Goal: Task Accomplishment & Management: Complete application form

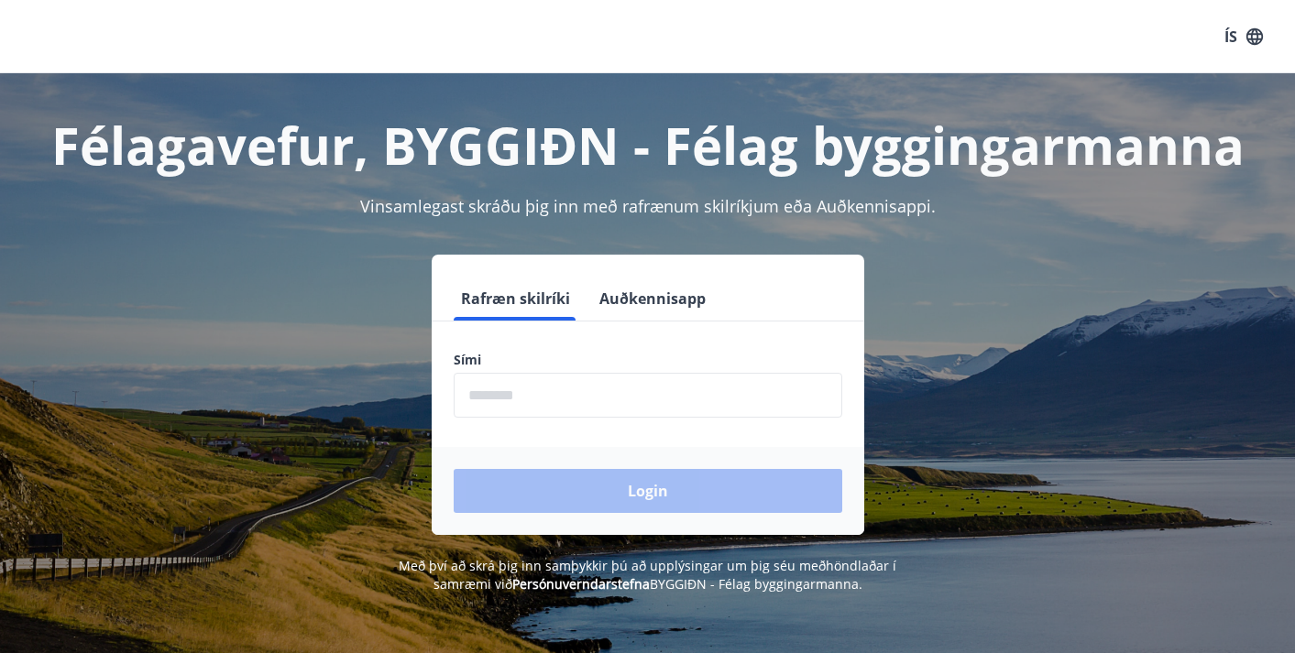
click at [476, 404] on input "phone" at bounding box center [648, 395] width 389 height 45
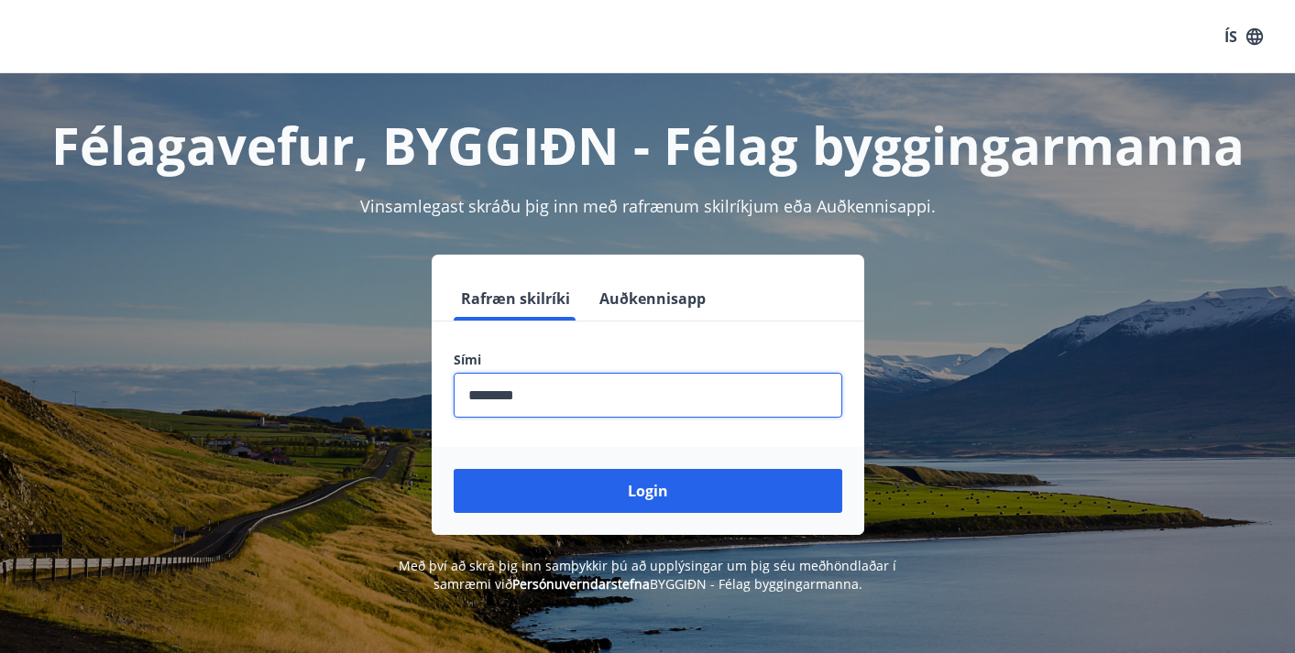
type input "********"
click at [647, 491] on button "Login" at bounding box center [648, 491] width 389 height 44
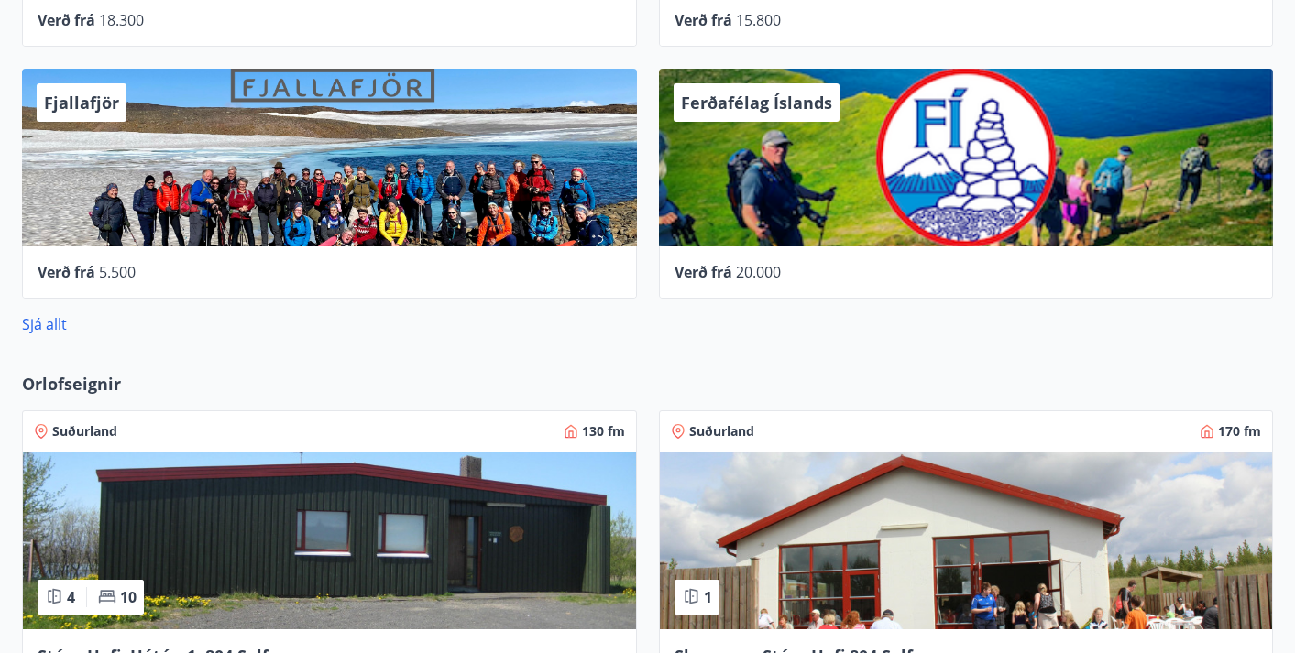
scroll to position [1120, 0]
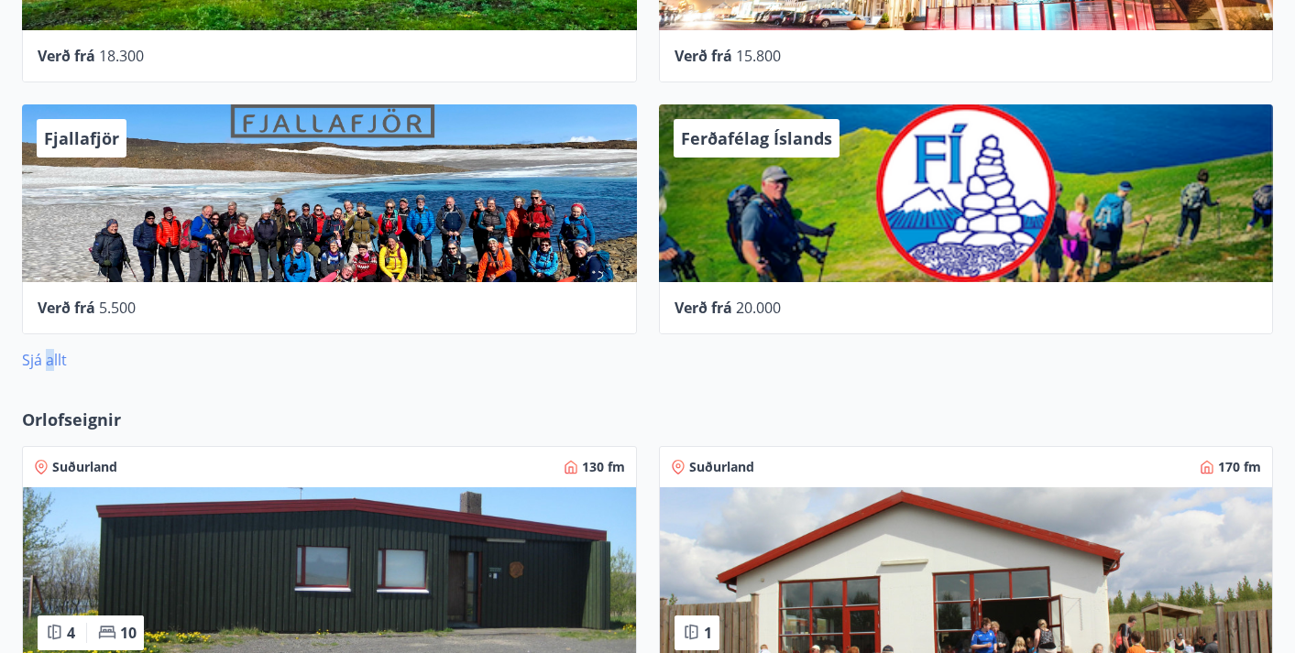
click at [49, 367] on link "Sjá allt" at bounding box center [44, 360] width 45 height 20
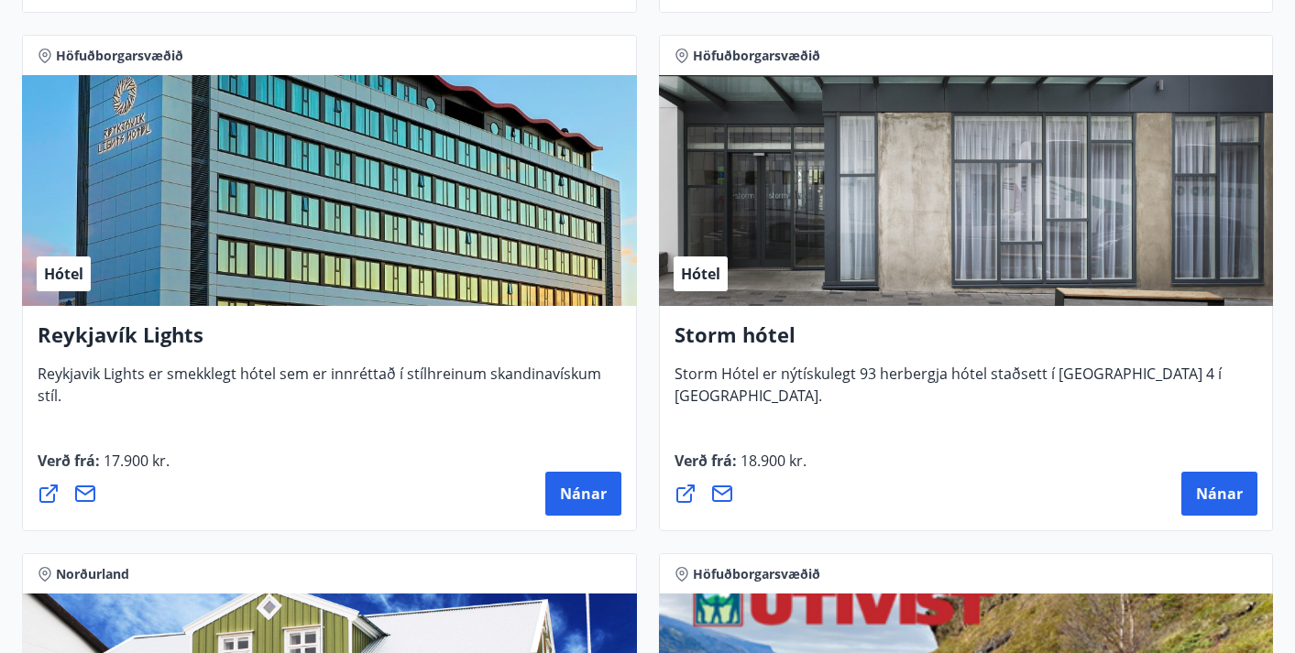
scroll to position [2380, 0]
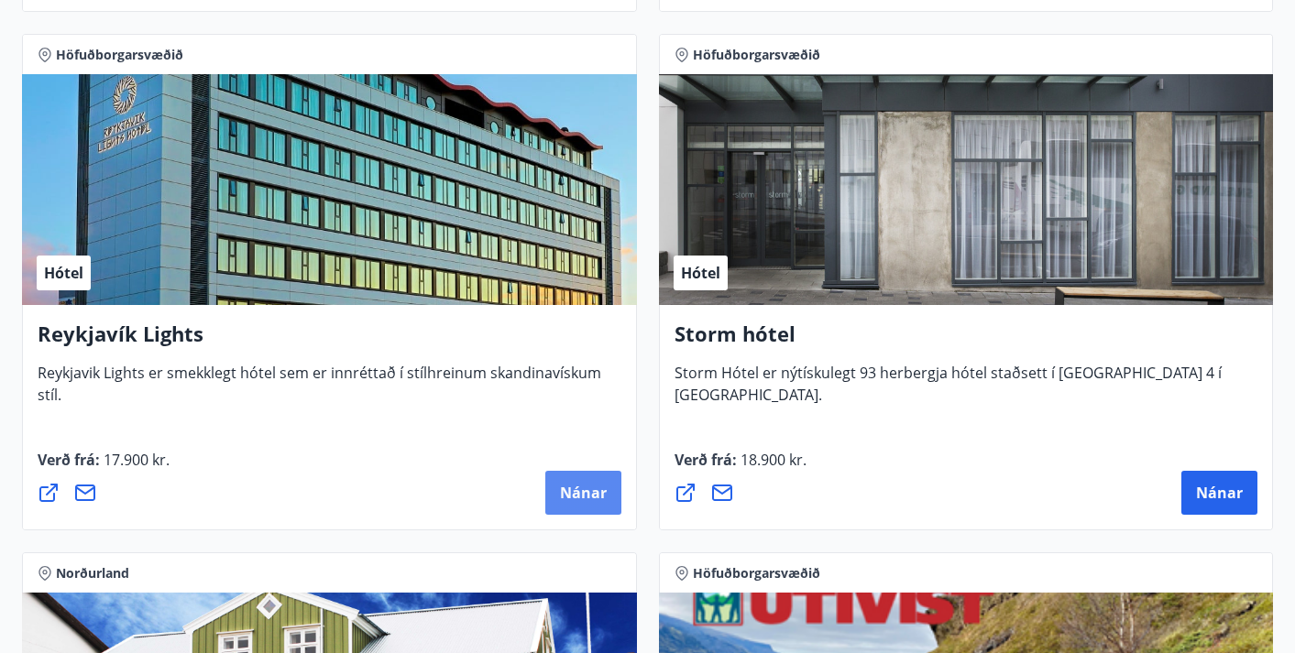
click at [593, 497] on span "Nánar" at bounding box center [583, 493] width 47 height 20
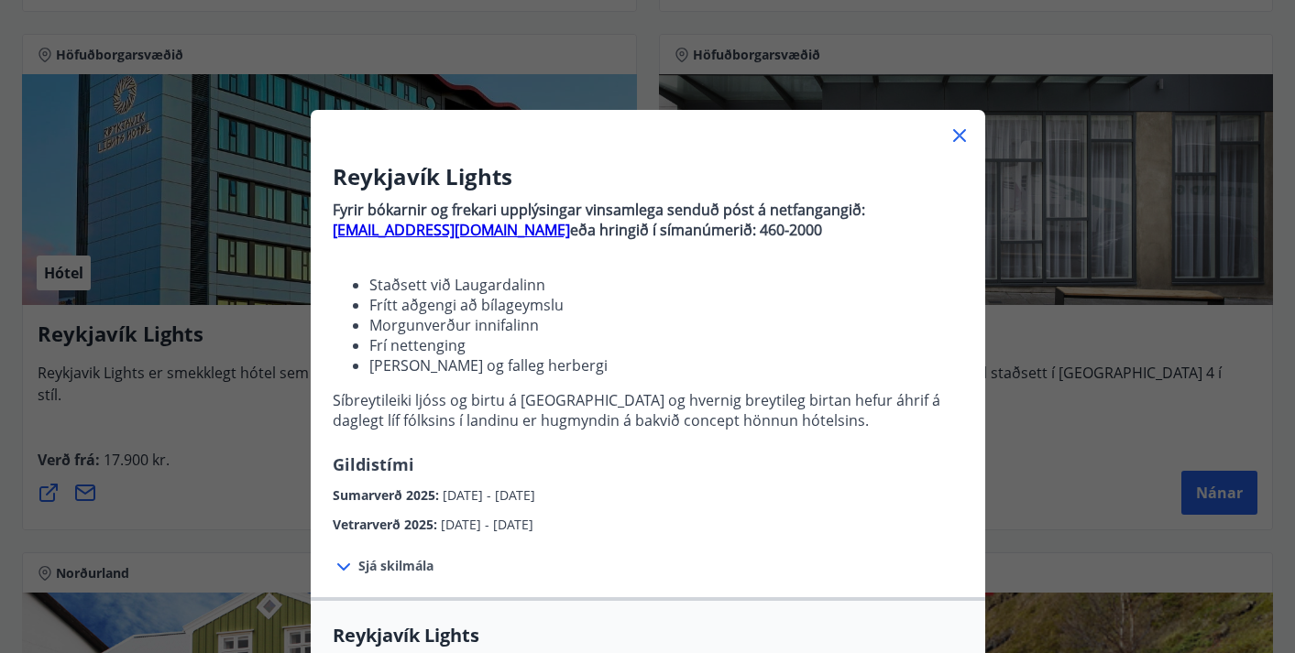
scroll to position [0, 0]
click at [960, 136] on icon at bounding box center [959, 136] width 22 height 22
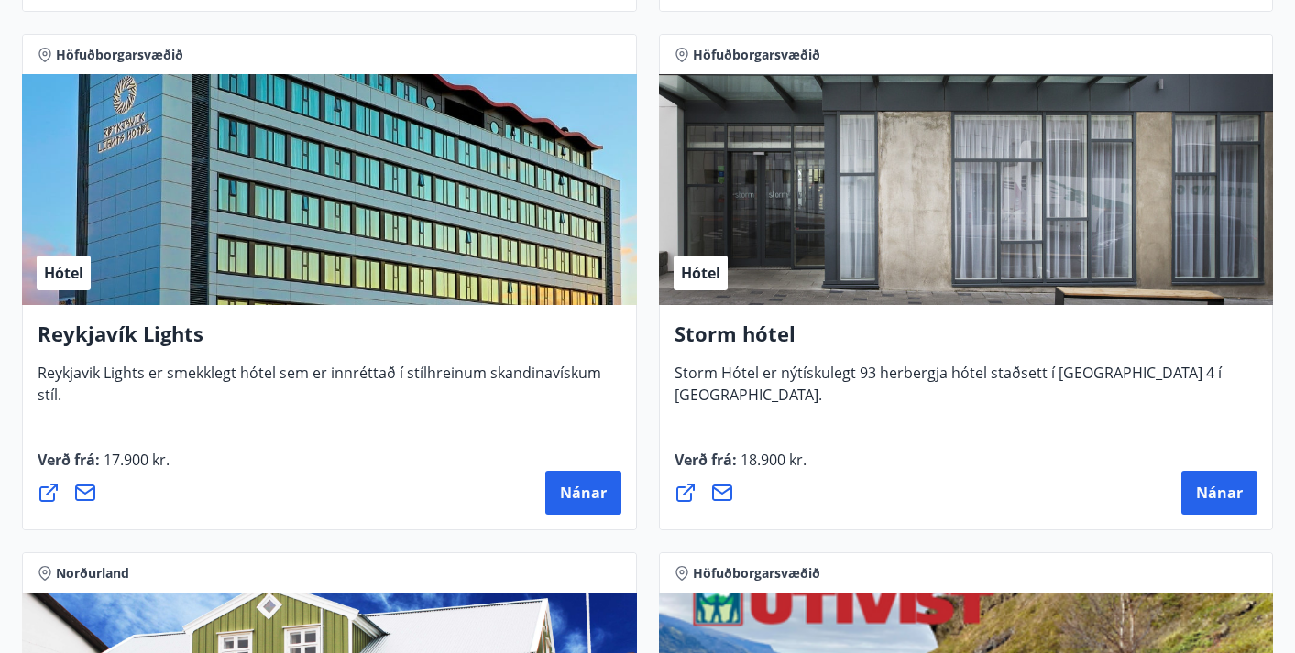
click at [166, 180] on div "Hótel" at bounding box center [329, 189] width 615 height 231
click at [584, 485] on span "Nánar" at bounding box center [583, 493] width 47 height 20
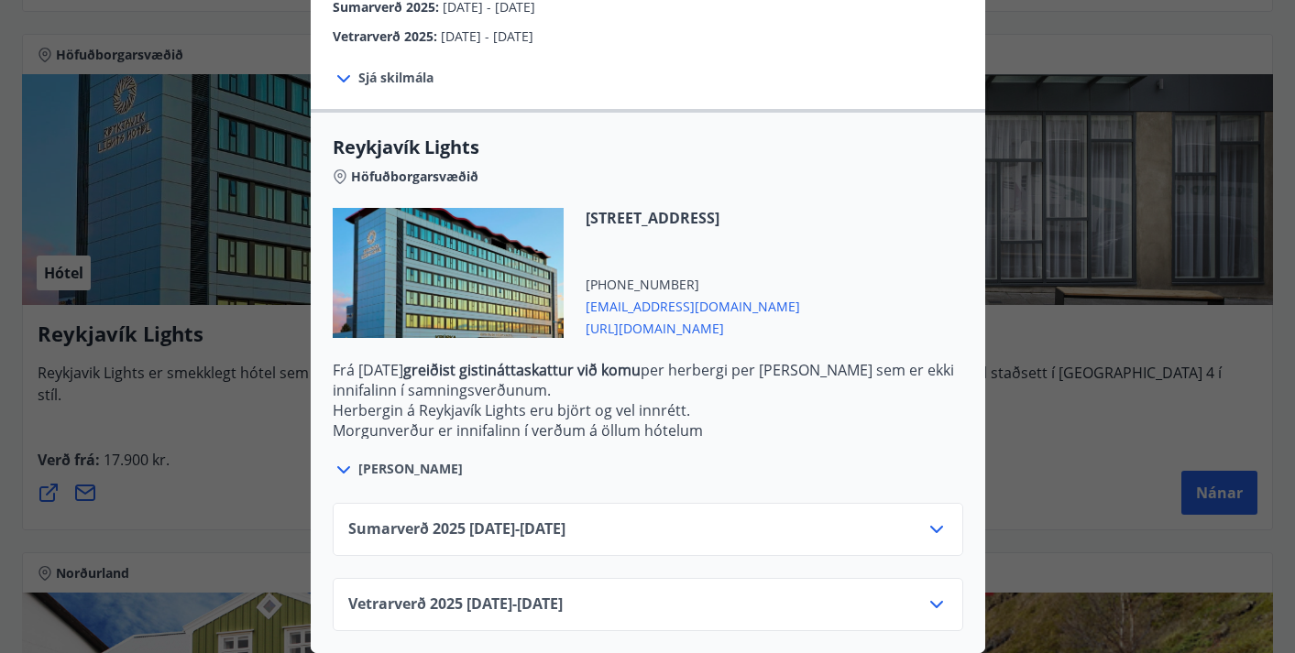
scroll to position [488, 0]
click at [590, 541] on div "Sumarverð 2025 16.05.25 - 30.09.25" at bounding box center [647, 537] width 599 height 37
click at [565, 533] on span "Sumarverð 2025 16.05.25 - 30.09.25" at bounding box center [456, 530] width 217 height 22
click at [937, 524] on icon at bounding box center [937, 530] width 22 height 22
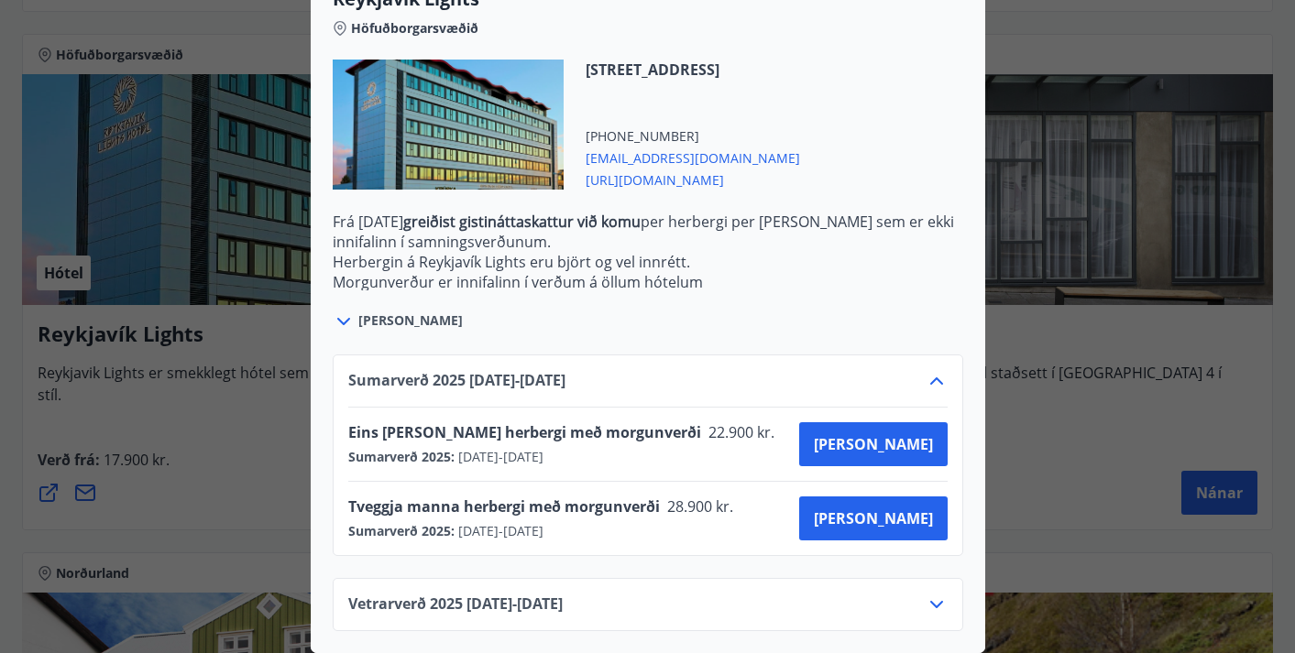
scroll to position [637, 0]
click at [854, 607] on div "Vetrarverð 2025 01.10.25 - 21.12.25" at bounding box center [647, 612] width 599 height 37
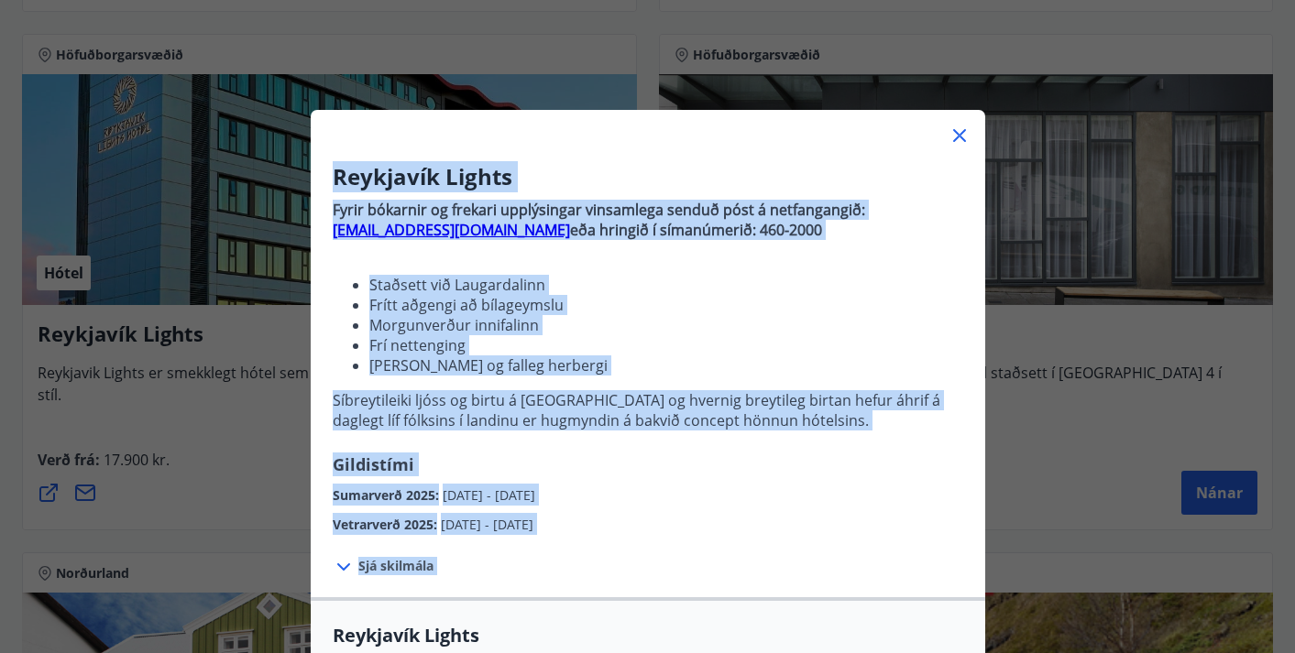
click at [1091, 541] on div "Reykjavík Lights Fyrir bókarnir og frekari upplýsingar vinsamlega senduð póst á…" at bounding box center [647, 326] width 1295 height 653
click at [521, 545] on div "Sjá skilmála Samningsverð eru háð bókunarstöðu og áskilja Keahótel sér rétt til…" at bounding box center [648, 566] width 674 height 62
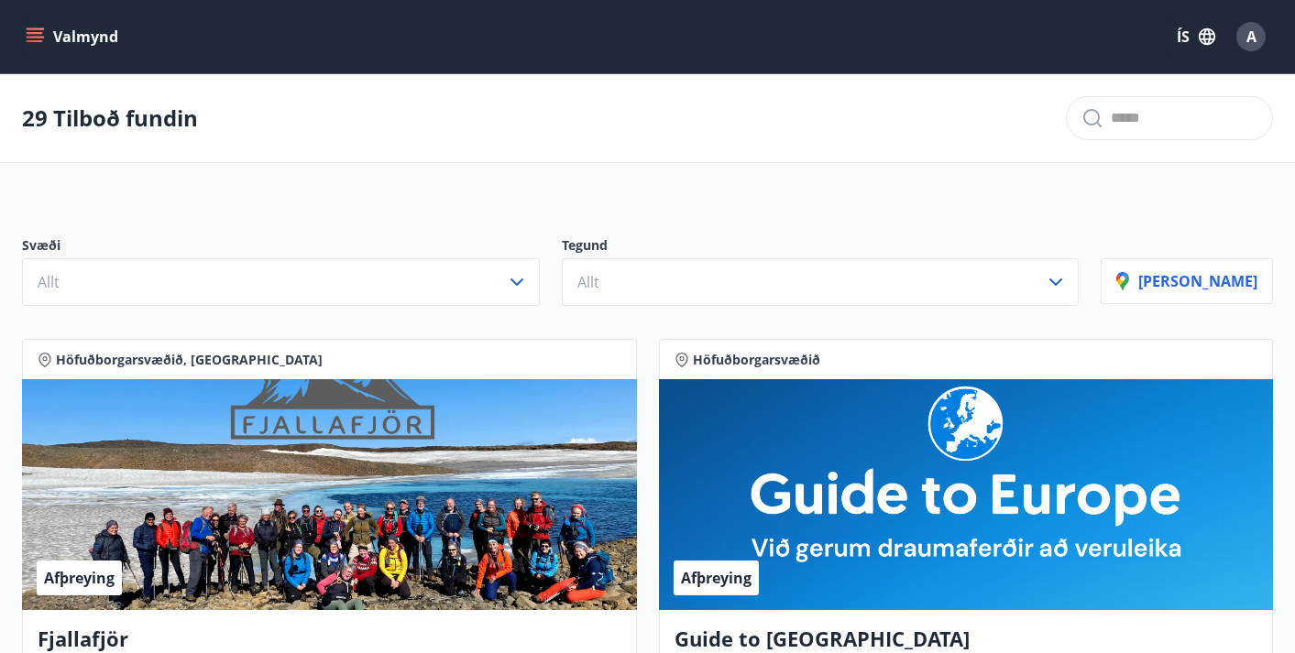
click at [36, 47] on button "Valmynd" at bounding box center [74, 36] width 104 height 33
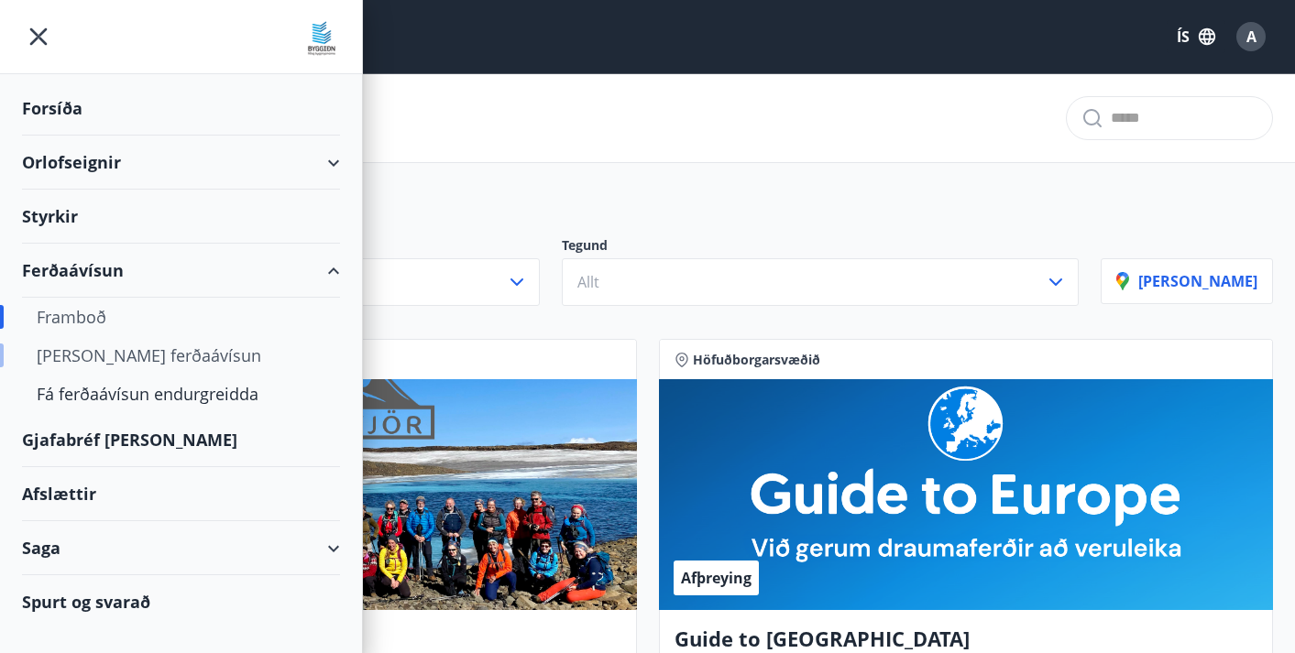
click at [170, 349] on div "Kaupa ferðaávísun" at bounding box center [181, 355] width 289 height 38
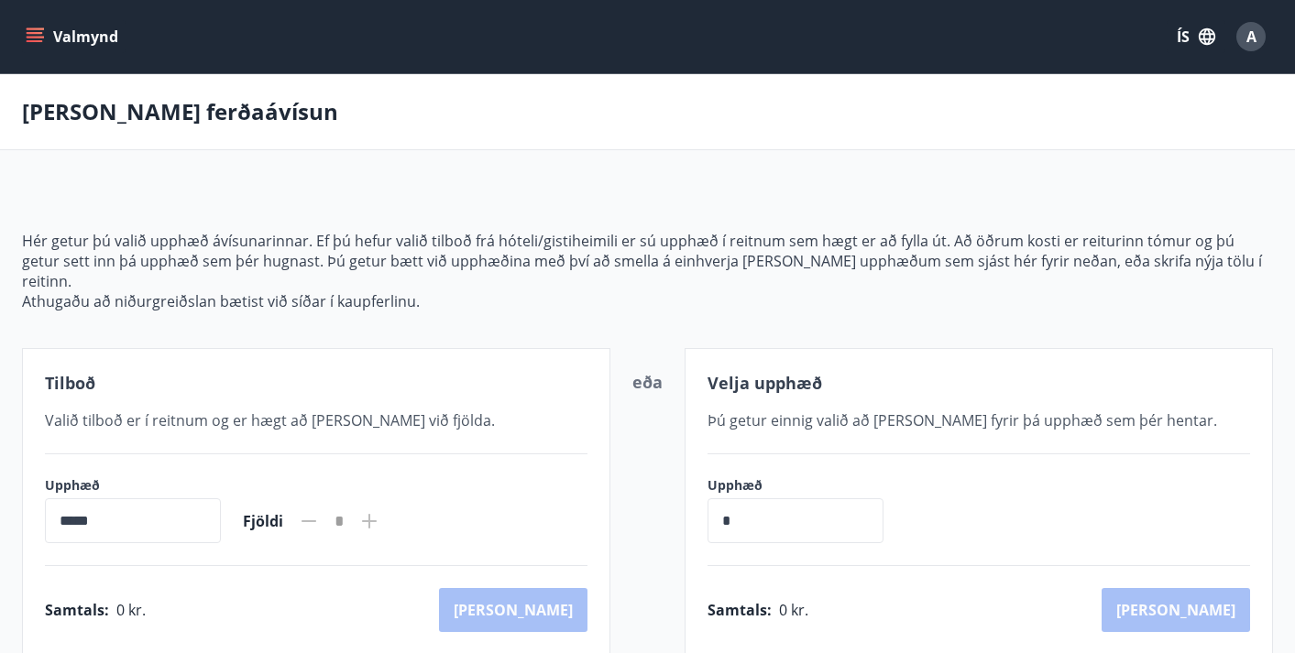
click at [485, 291] on p "Athugaðu að niðurgreiðslan bætist við síðar í kaupferlinu." at bounding box center [647, 301] width 1251 height 20
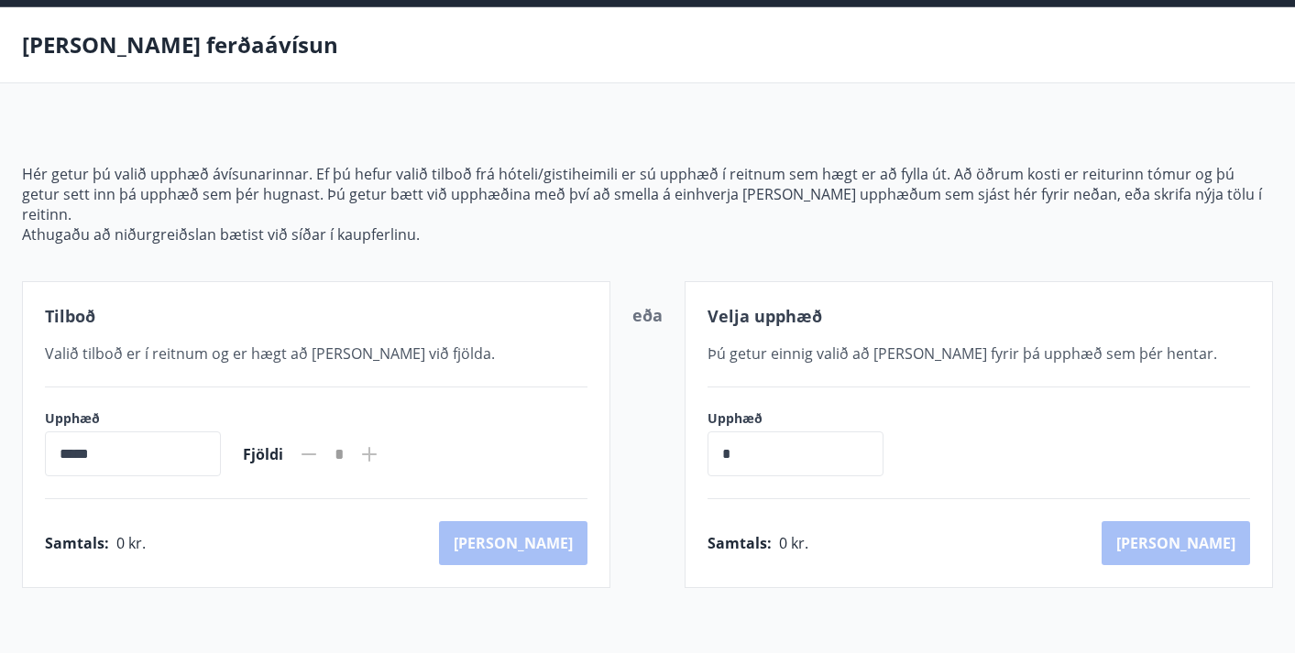
scroll to position [68, 0]
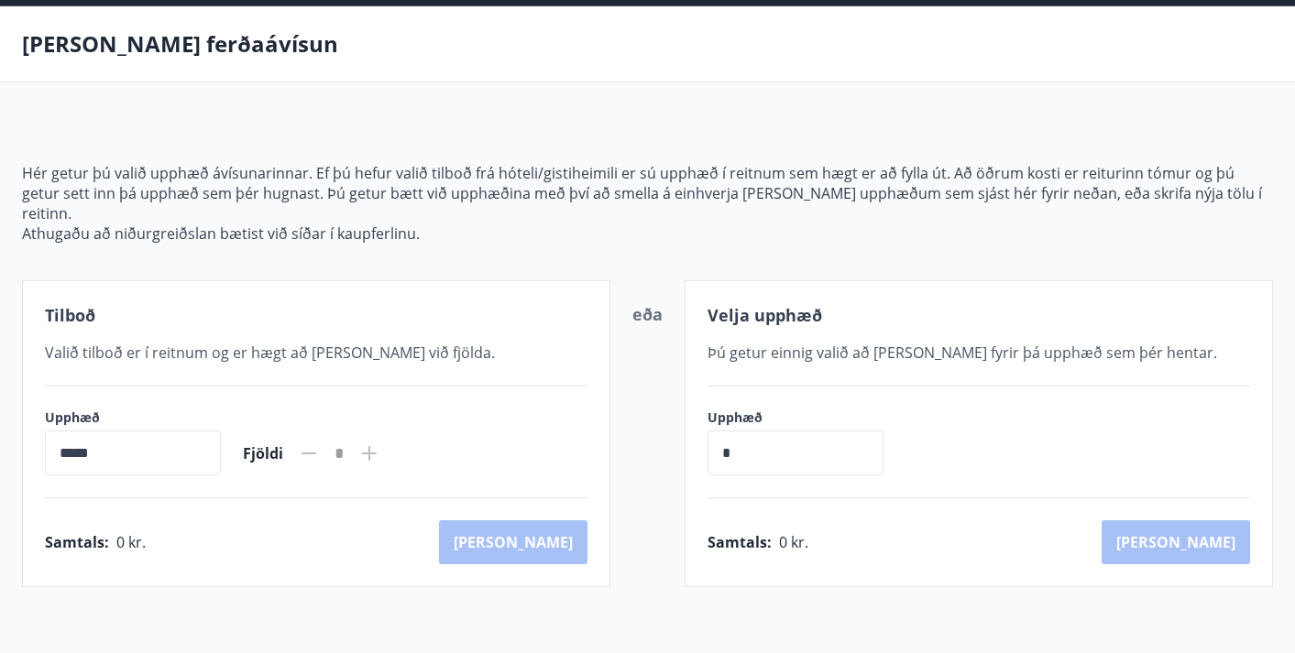
click at [81, 357] on div "Tilboð Valið tilboð er í reitnum og er hægt að bæta við fjölda. Upphæð ***** ​ …" at bounding box center [316, 433] width 588 height 307
click at [92, 431] on input "*****" at bounding box center [133, 453] width 176 height 45
click at [102, 433] on input "*****" at bounding box center [133, 453] width 176 height 45
click at [57, 431] on input "*****" at bounding box center [133, 453] width 176 height 45
click at [377, 446] on icon at bounding box center [369, 453] width 15 height 15
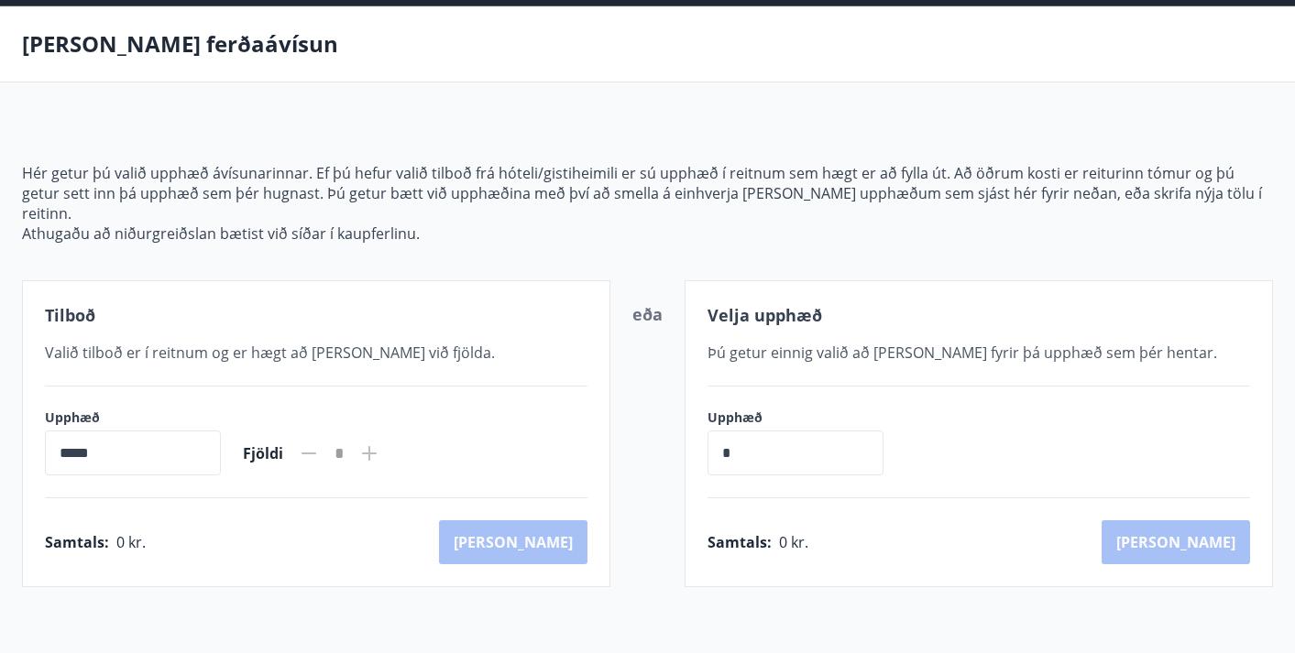
click at [178, 431] on input "*****" at bounding box center [133, 453] width 176 height 45
click at [129, 343] on span "Valið tilboð er í reitnum og er hægt að bæta við fjölda." at bounding box center [270, 353] width 450 height 20
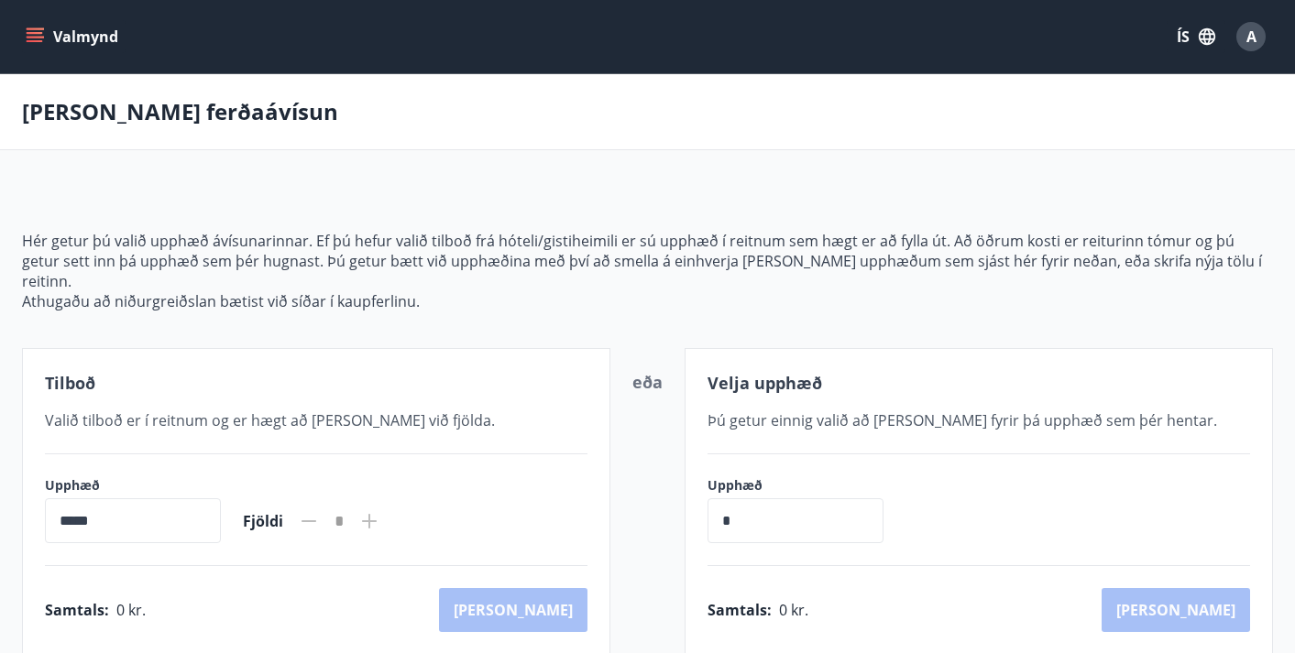
scroll to position [0, 0]
click at [37, 39] on icon "menu" at bounding box center [35, 36] width 18 height 18
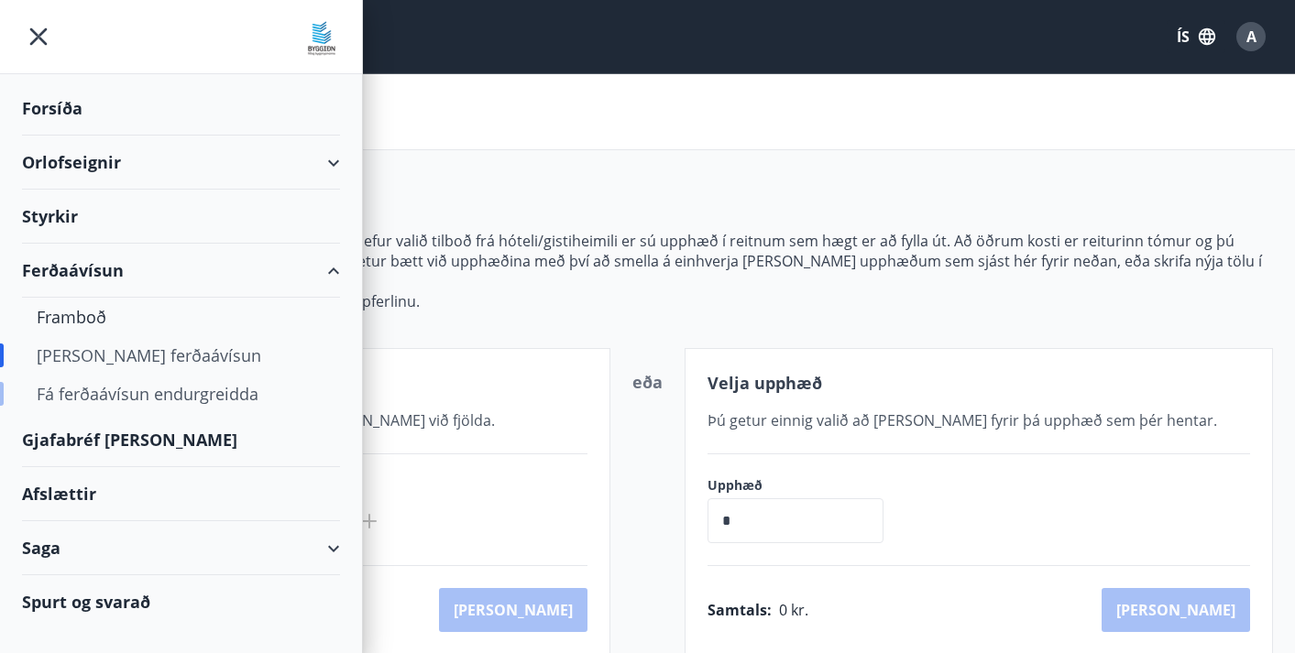
click at [176, 404] on div "Fá ferðaávísun endurgreidda" at bounding box center [181, 394] width 289 height 38
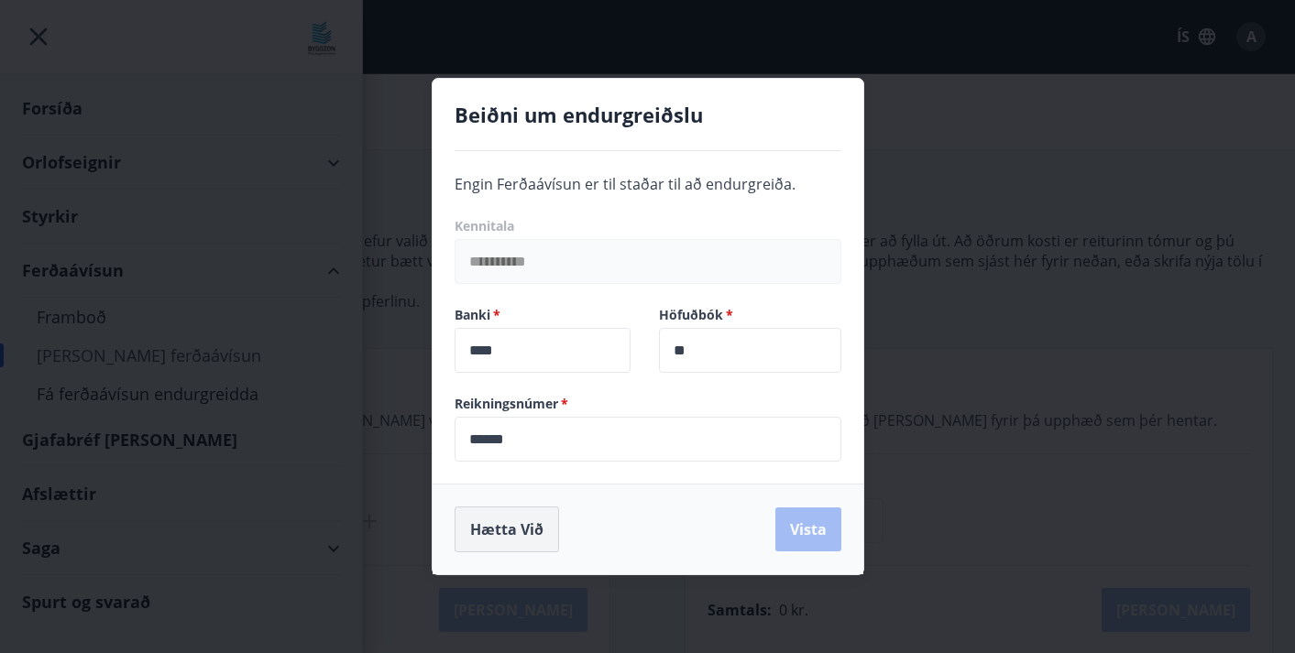
click at [502, 528] on button "Hætta við" at bounding box center [507, 530] width 104 height 46
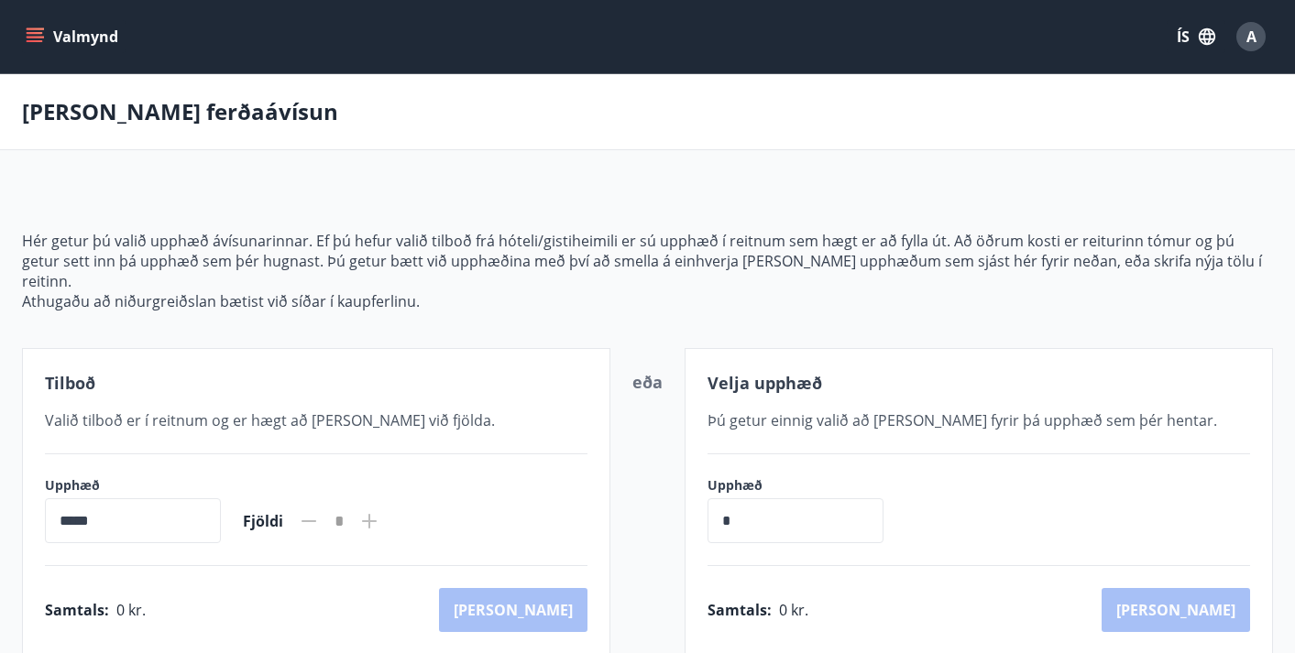
click at [60, 42] on button "Valmynd" at bounding box center [74, 36] width 104 height 33
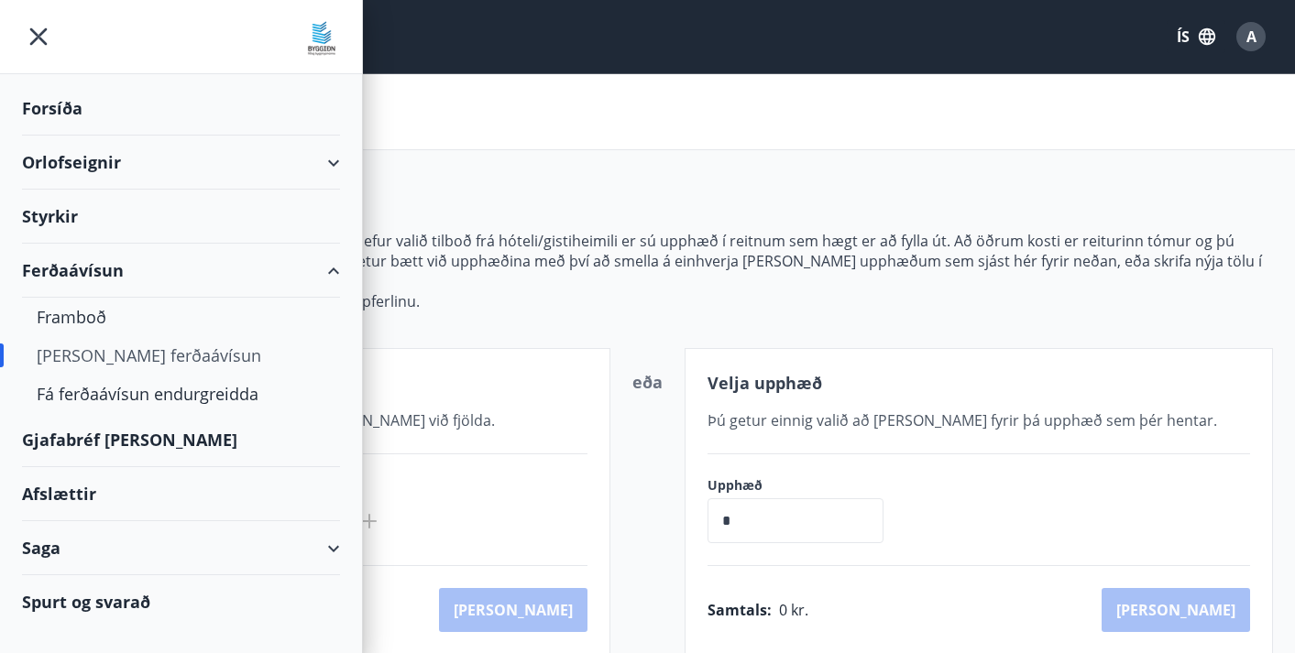
click at [109, 170] on div "Orlofseignir" at bounding box center [181, 163] width 318 height 54
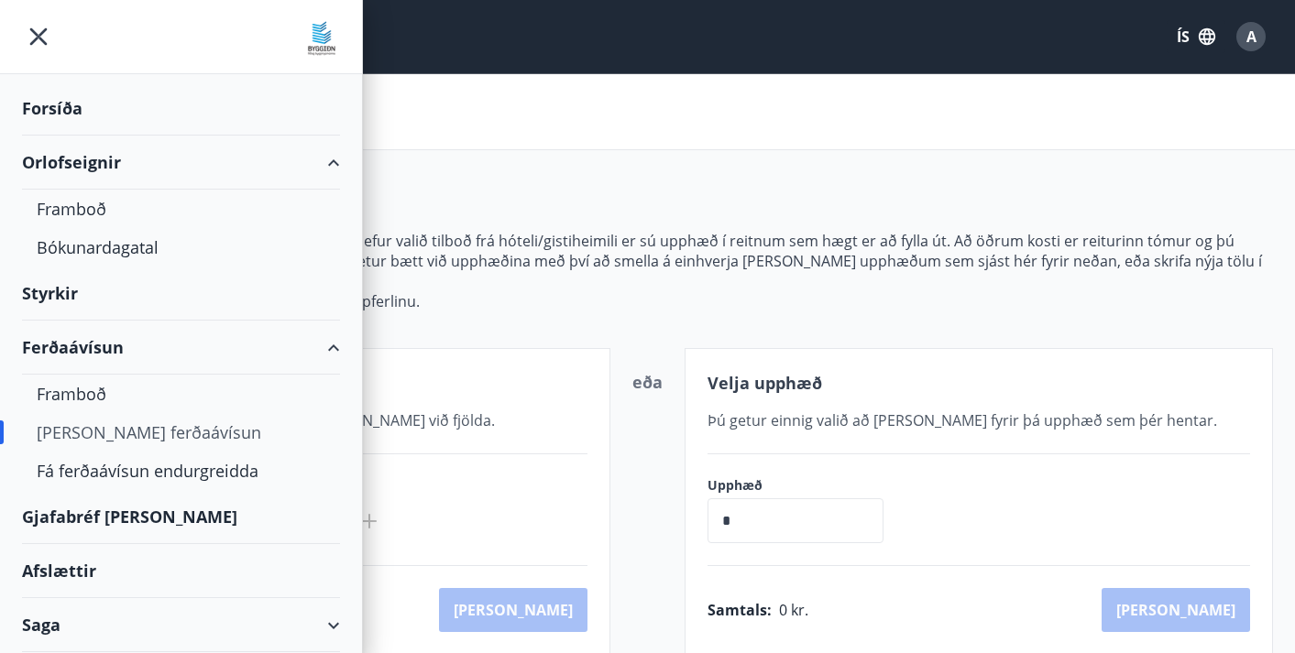
click at [81, 112] on div "Forsíða" at bounding box center [181, 109] width 318 height 54
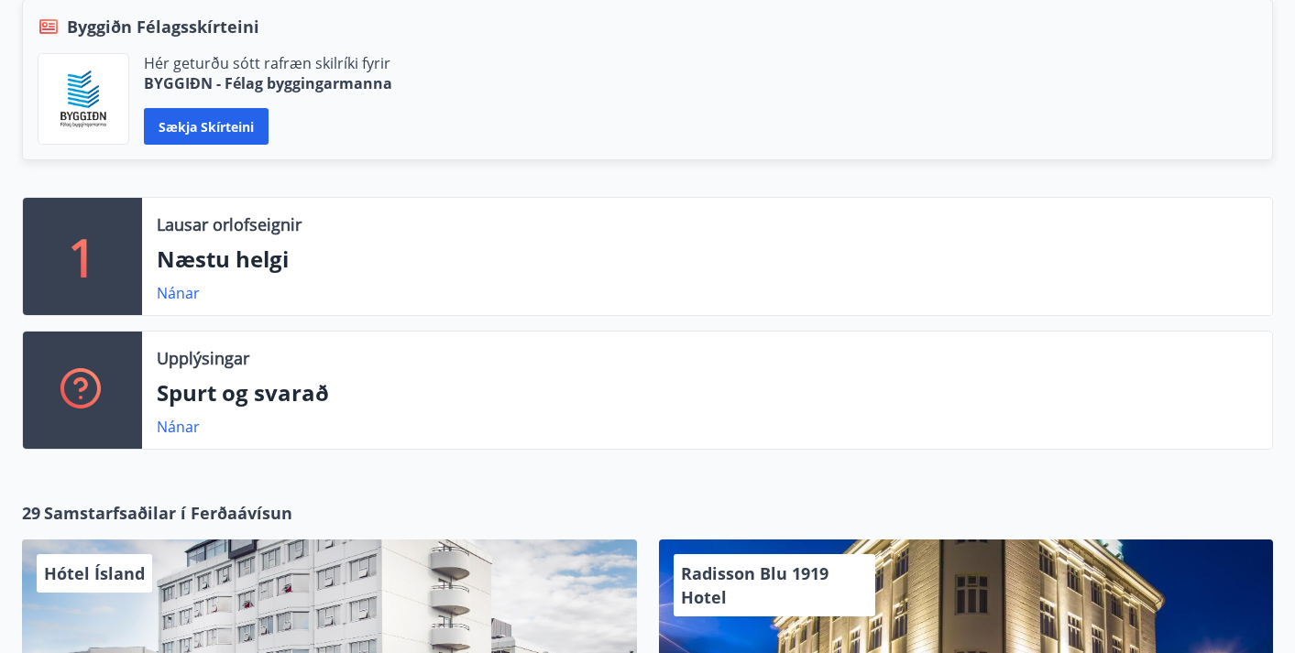
scroll to position [450, 0]
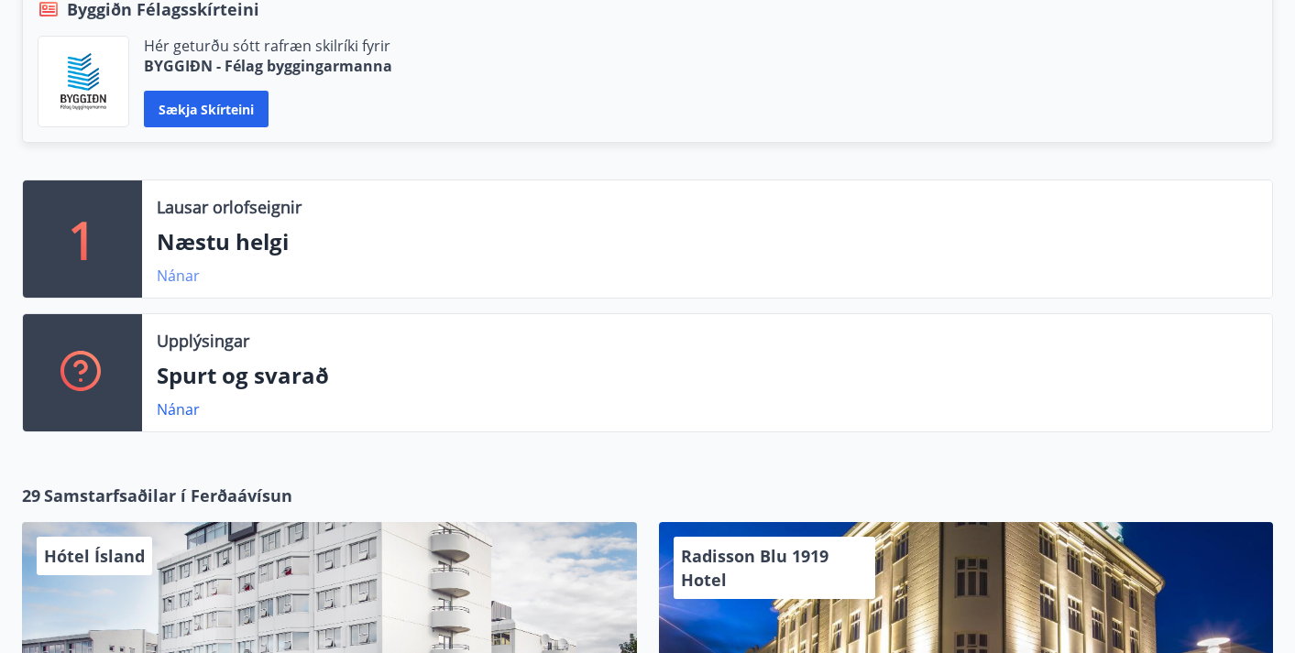
click at [170, 279] on link "Nánar" at bounding box center [178, 276] width 43 height 20
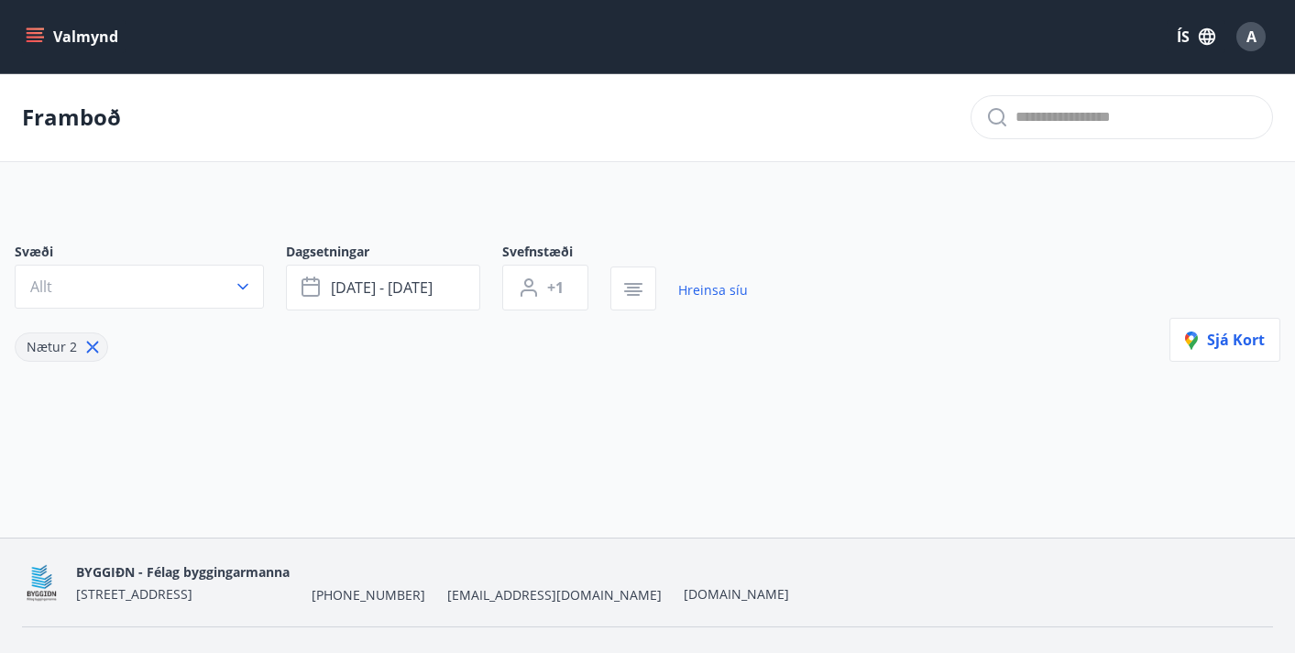
type input "*"
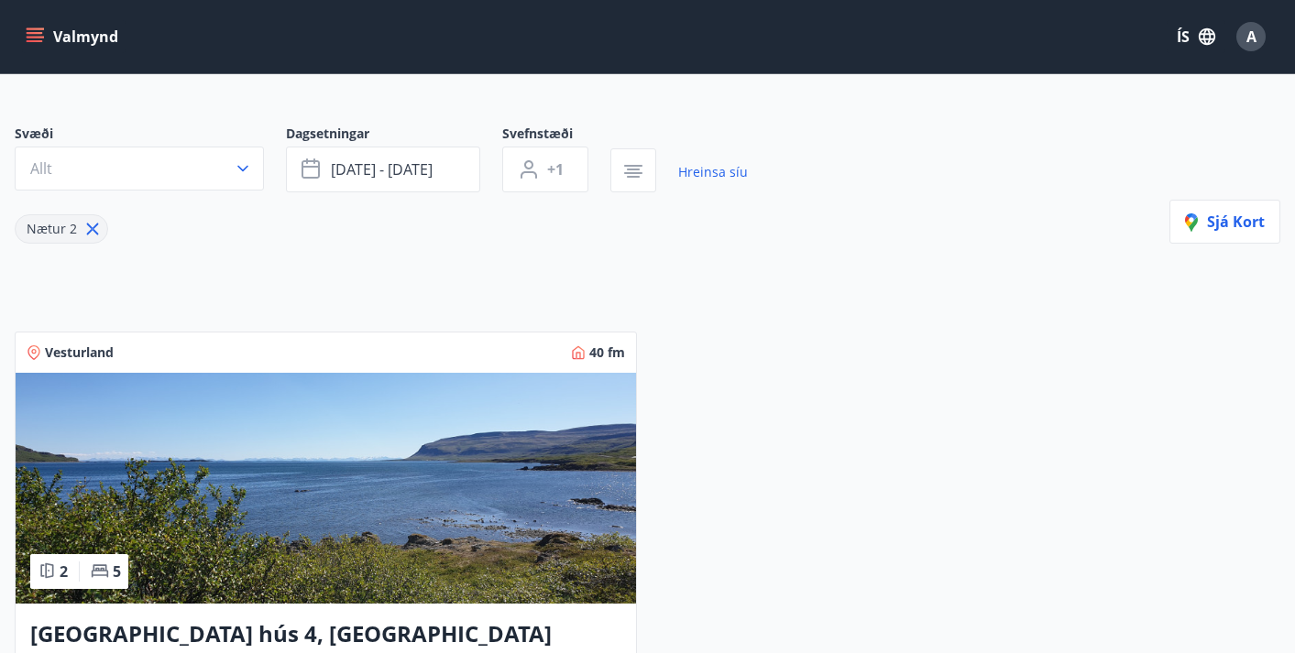
scroll to position [103, 0]
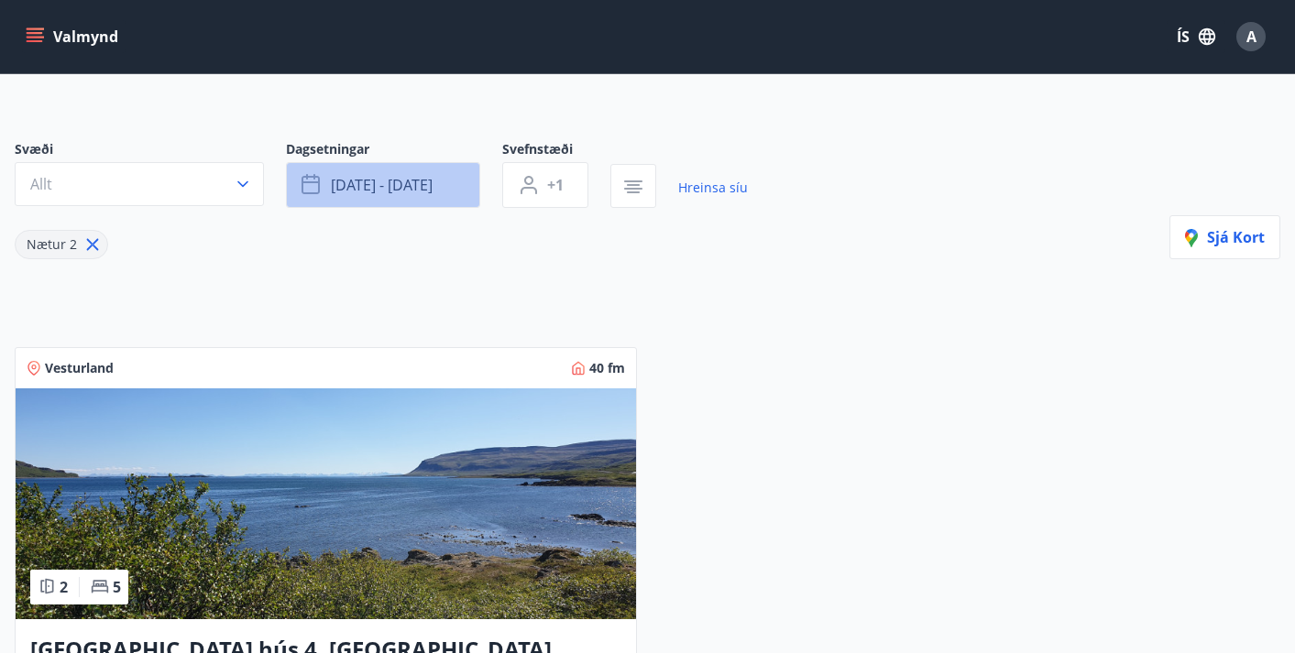
click at [430, 194] on span "ágú 15 - ágú 18" at bounding box center [382, 185] width 102 height 20
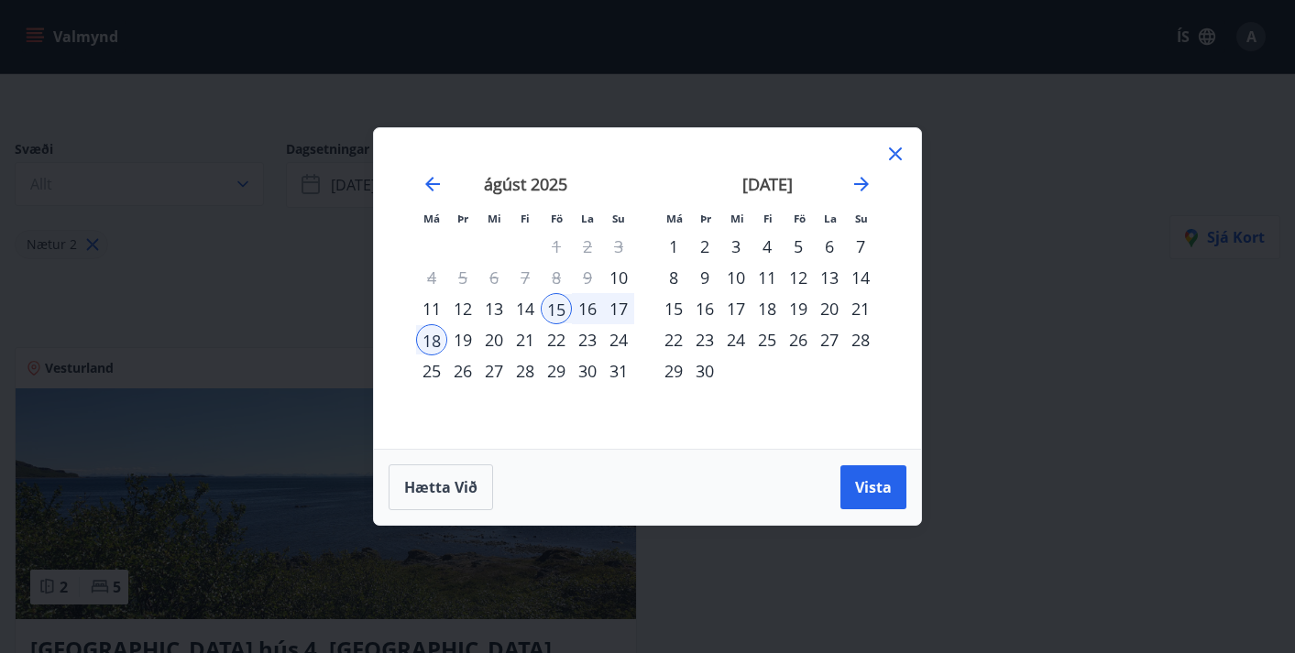
click at [557, 344] on div "22" at bounding box center [556, 339] width 31 height 31
click at [611, 346] on div "24" at bounding box center [618, 339] width 31 height 31
click at [859, 479] on span "Vista" at bounding box center [873, 487] width 37 height 20
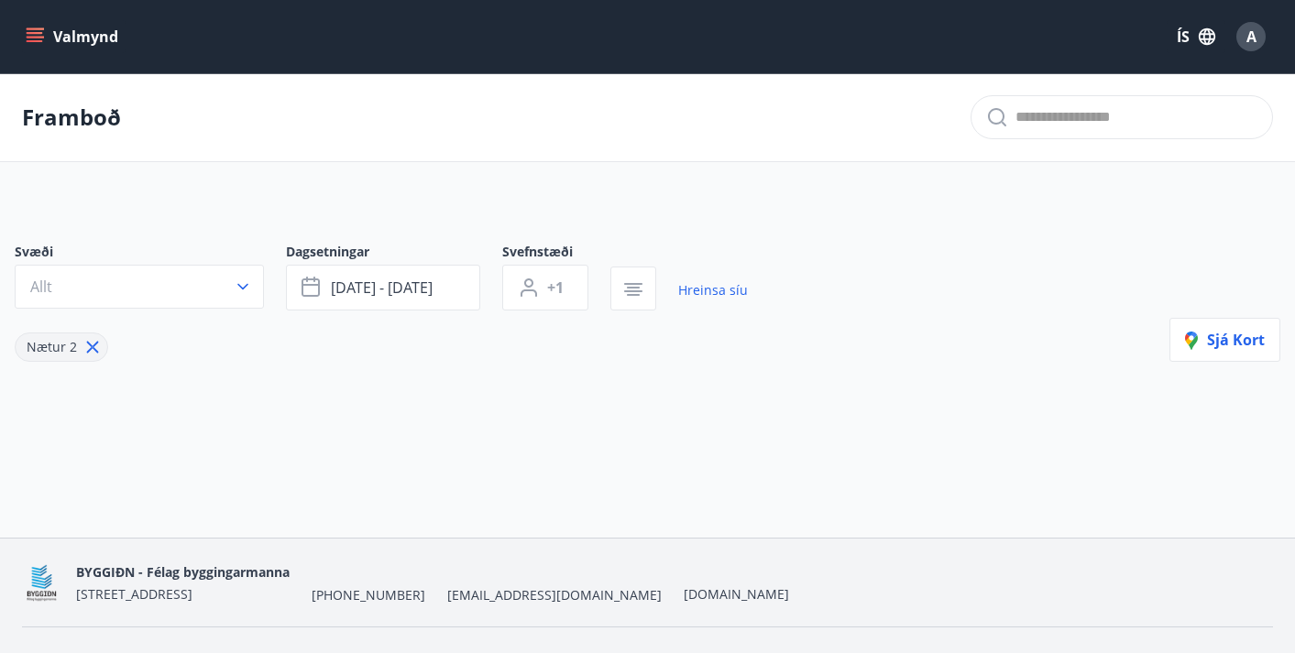
scroll to position [38, 0]
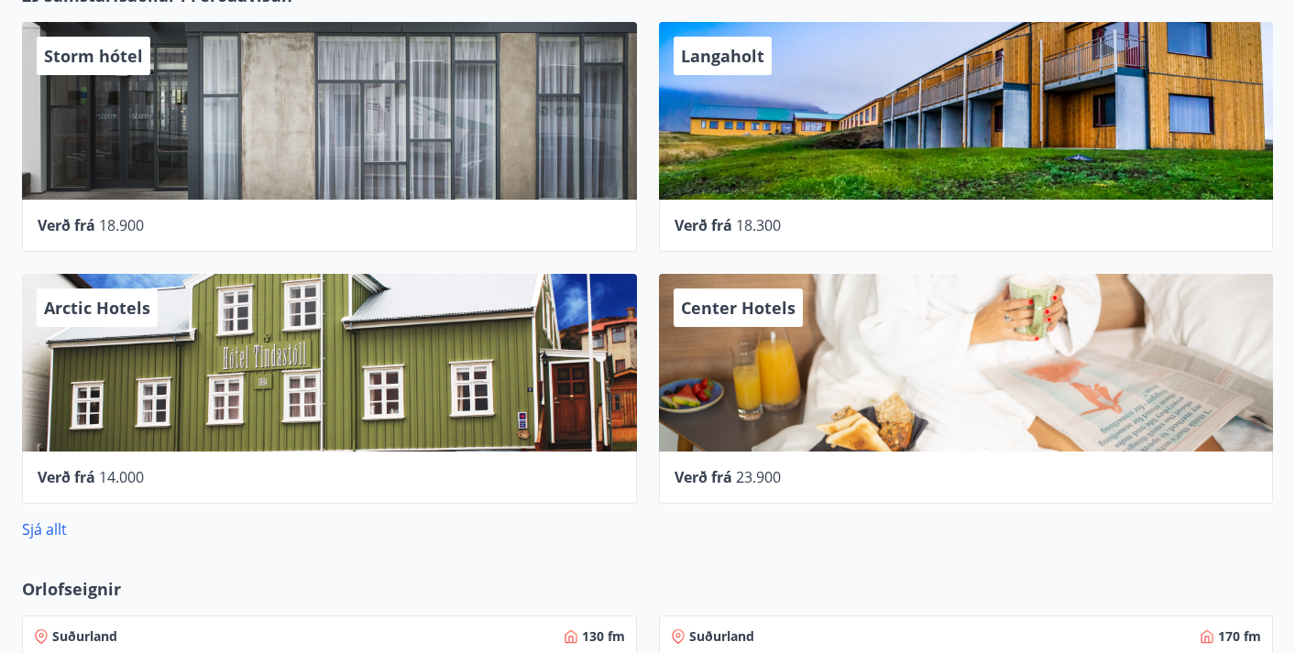
scroll to position [952, 0]
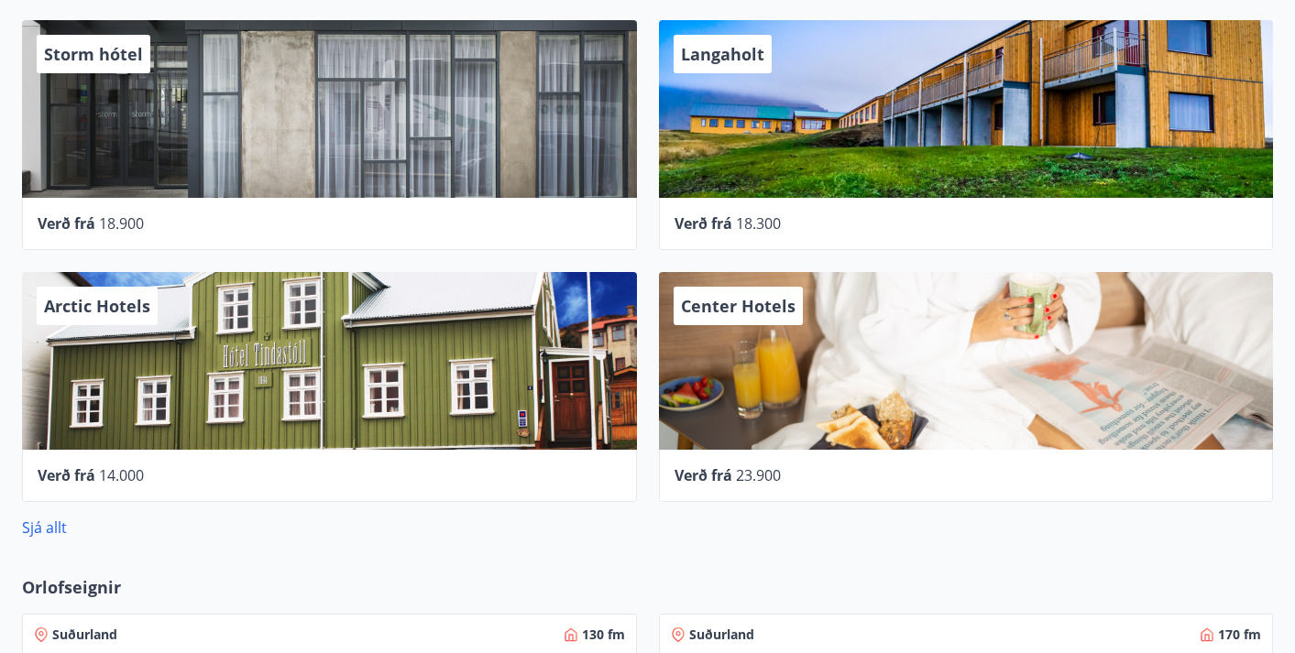
click at [727, 466] on span "Verð frá" at bounding box center [703, 476] width 58 height 20
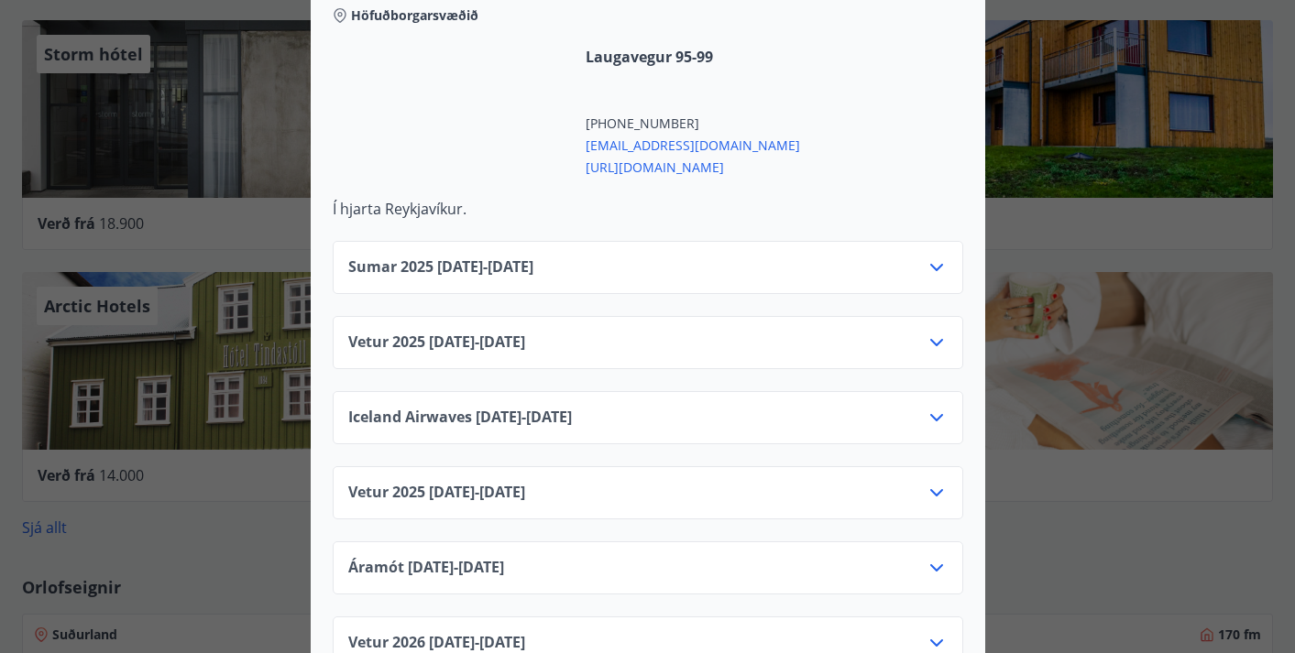
scroll to position [733, 0]
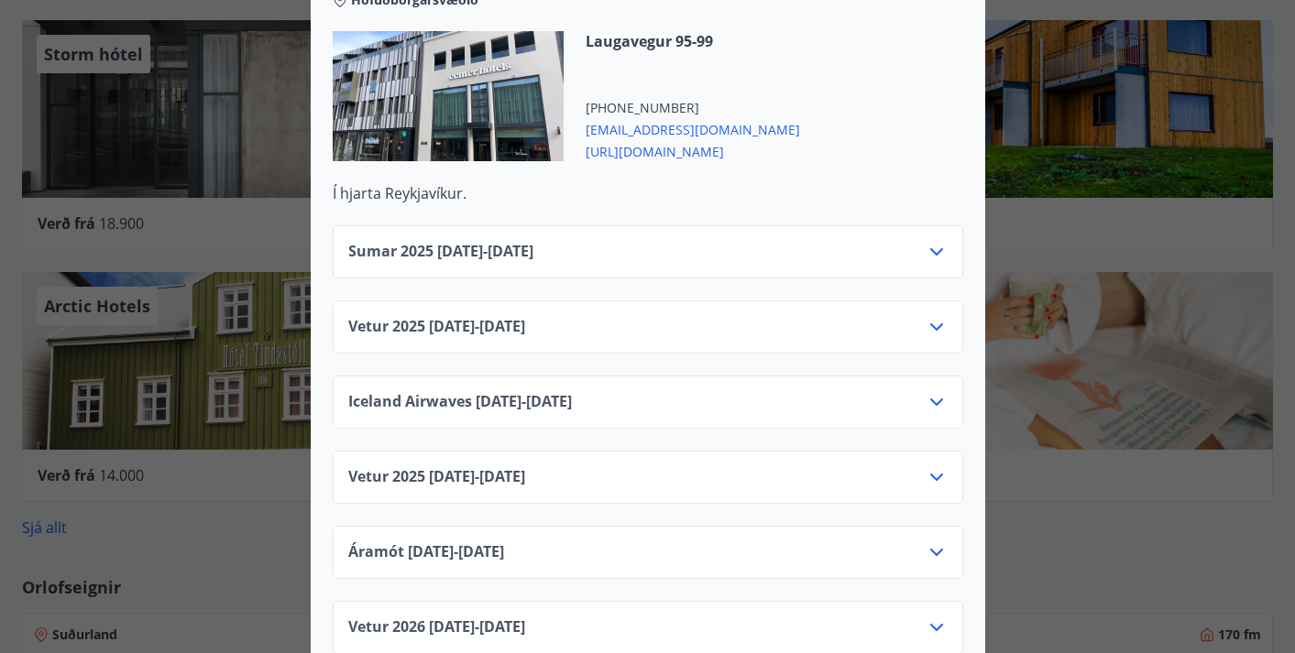
click at [533, 241] on span "Sumar 2025 01.06.25 - 30.09.25" at bounding box center [440, 252] width 185 height 22
click at [945, 241] on icon at bounding box center [937, 252] width 22 height 22
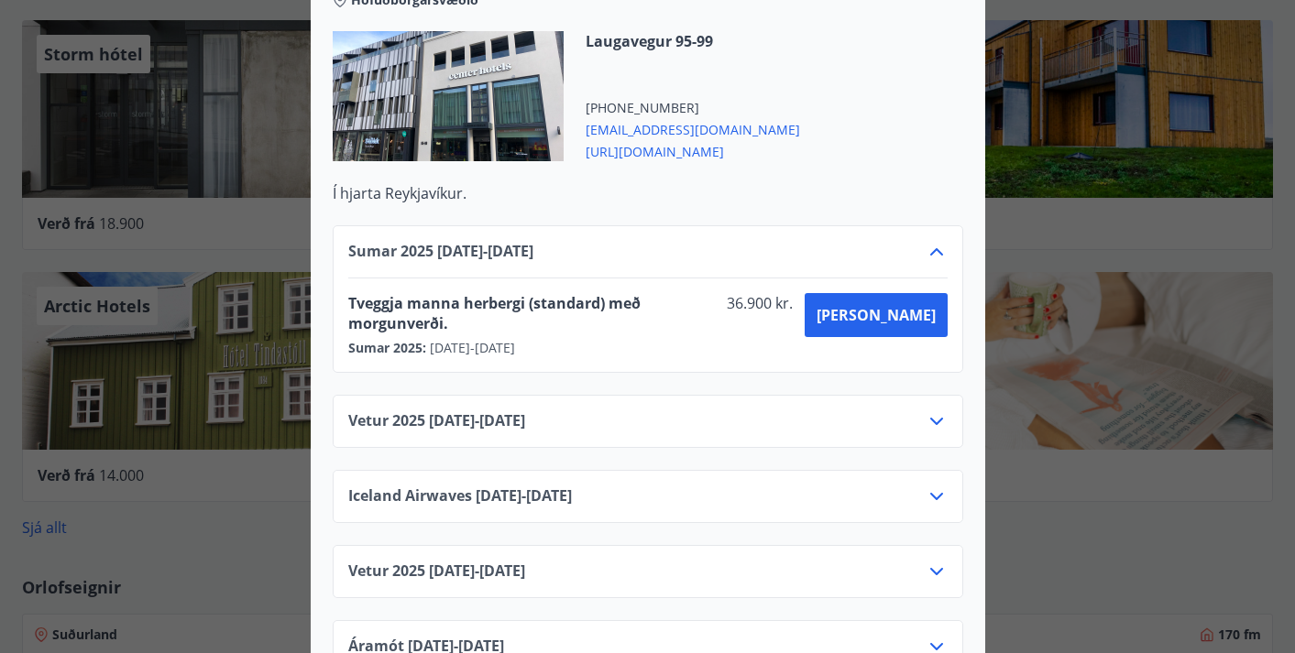
scroll to position [0, 0]
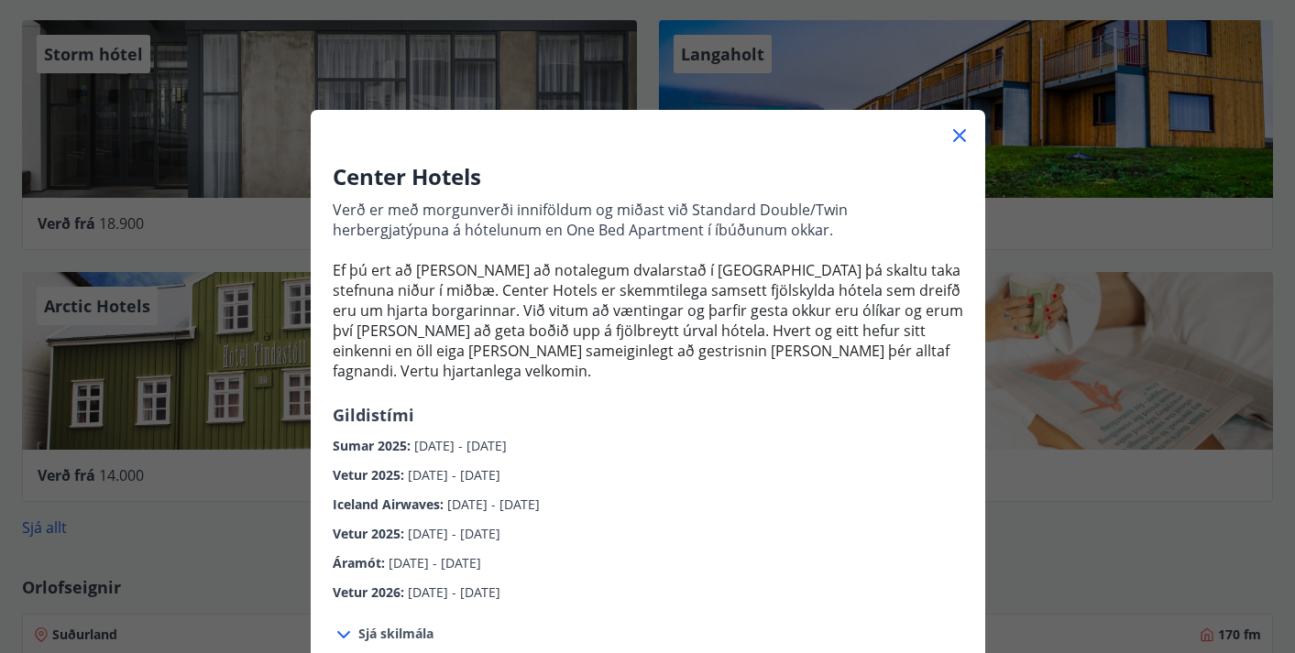
click at [210, 241] on div "Center Hotels Verð er með morgunverði inniföldum og miðast við Standard Double/…" at bounding box center [647, 326] width 1295 height 653
click at [301, 222] on div "Center Hotels Verð er með morgunverði inniföldum og miðast við Standard Double/…" at bounding box center [647, 326] width 1295 height 653
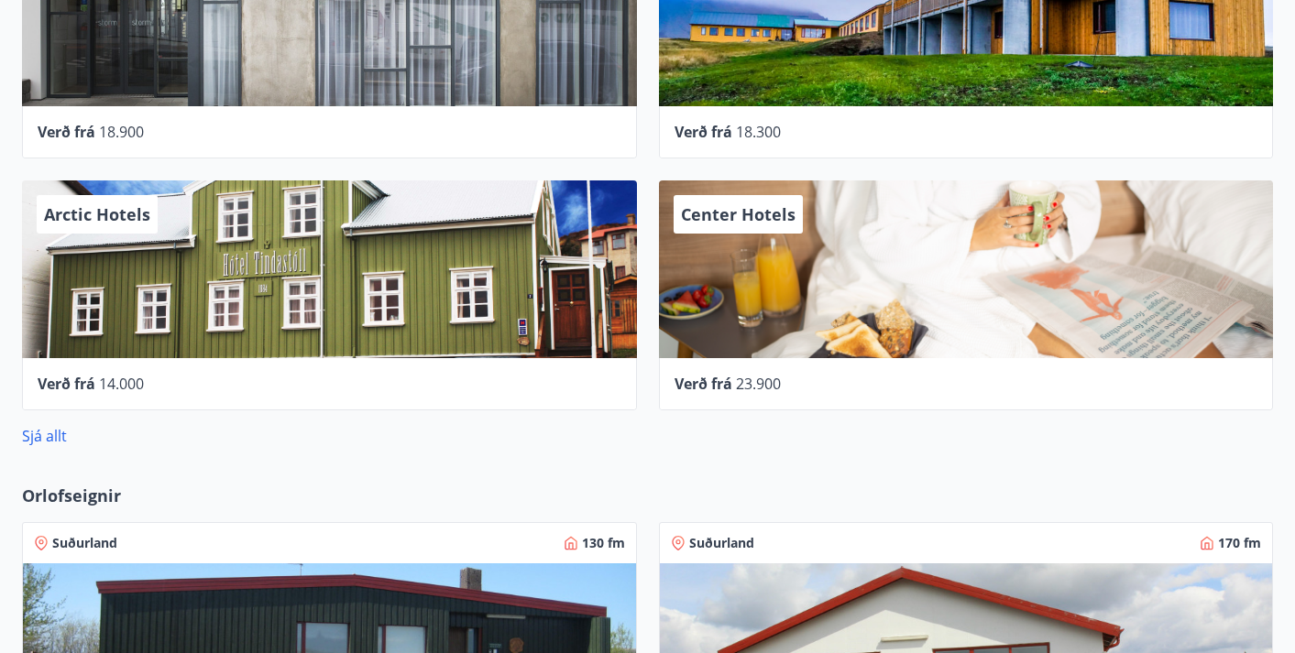
scroll to position [1046, 0]
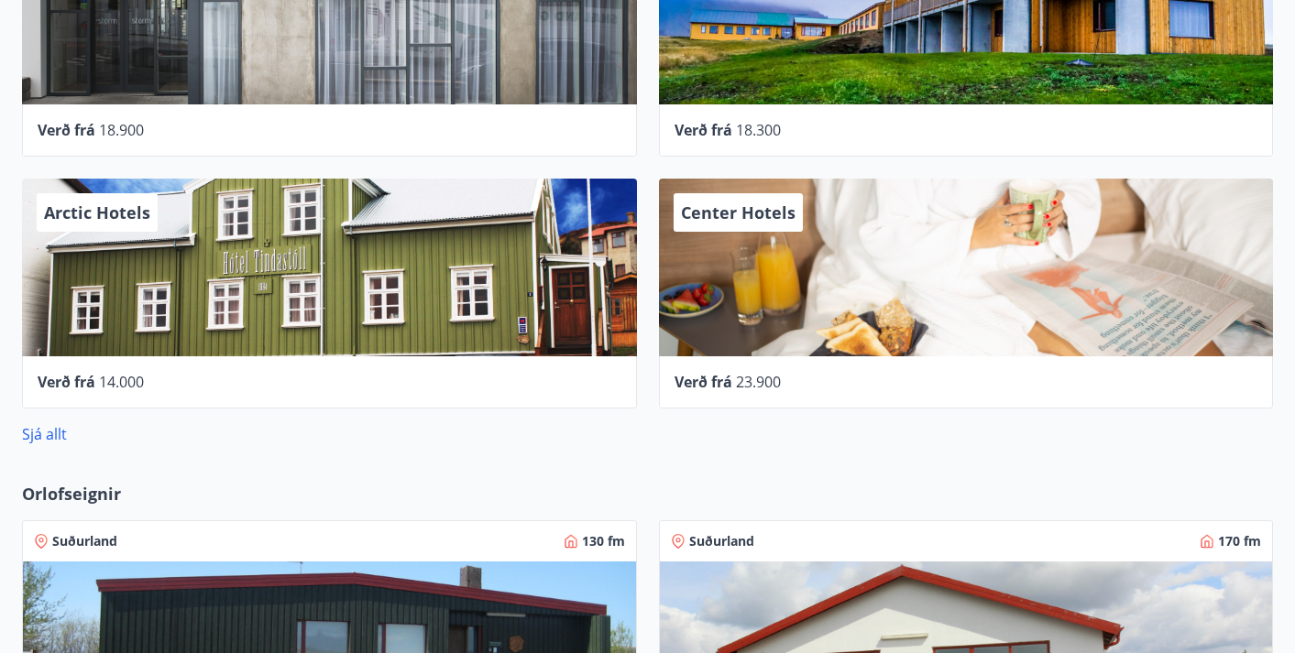
click at [295, 148] on div "Verð frá 18.900" at bounding box center [329, 130] width 615 height 52
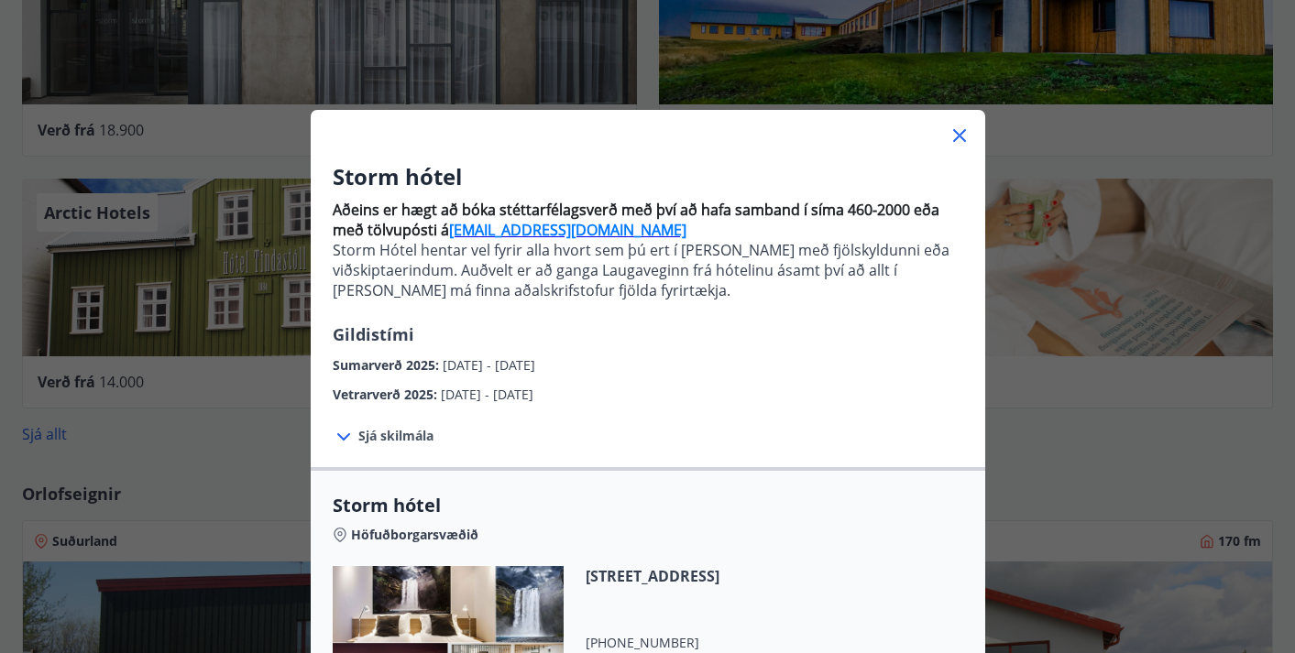
click at [240, 330] on div "Storm hótel Aðeins er hægt að bóka stéttarfélagsverð með því að hafa samband í …" at bounding box center [647, 326] width 1295 height 653
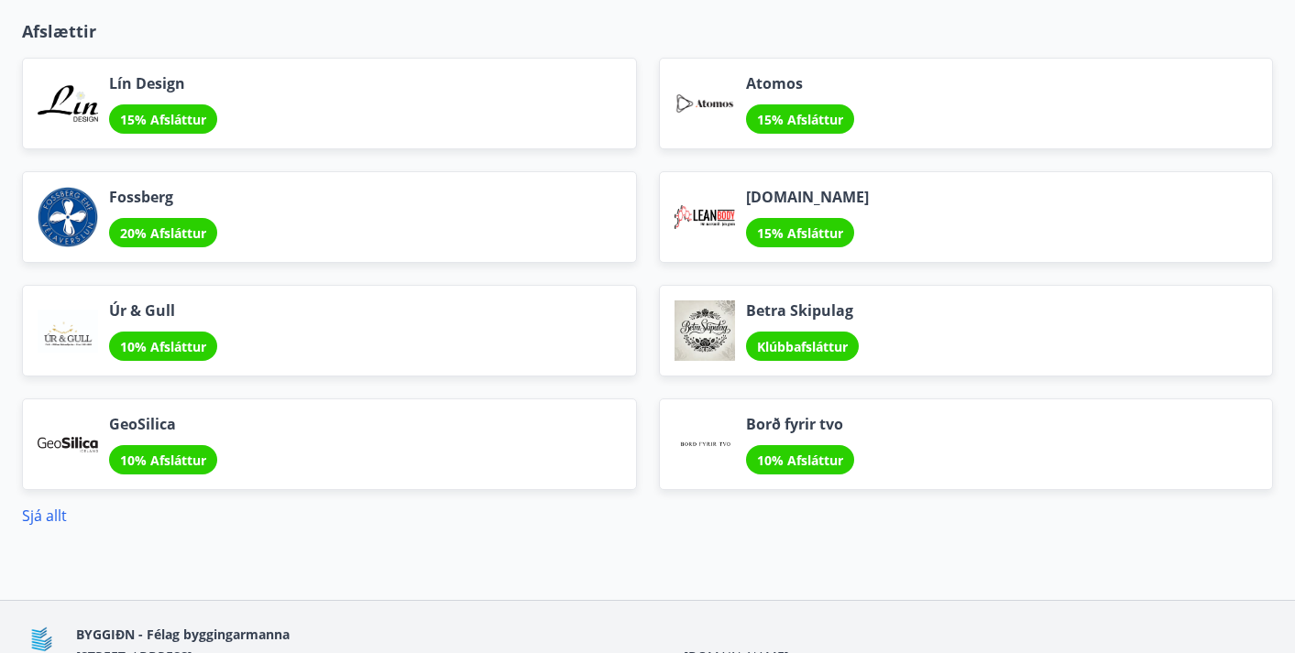
scroll to position [2314, 0]
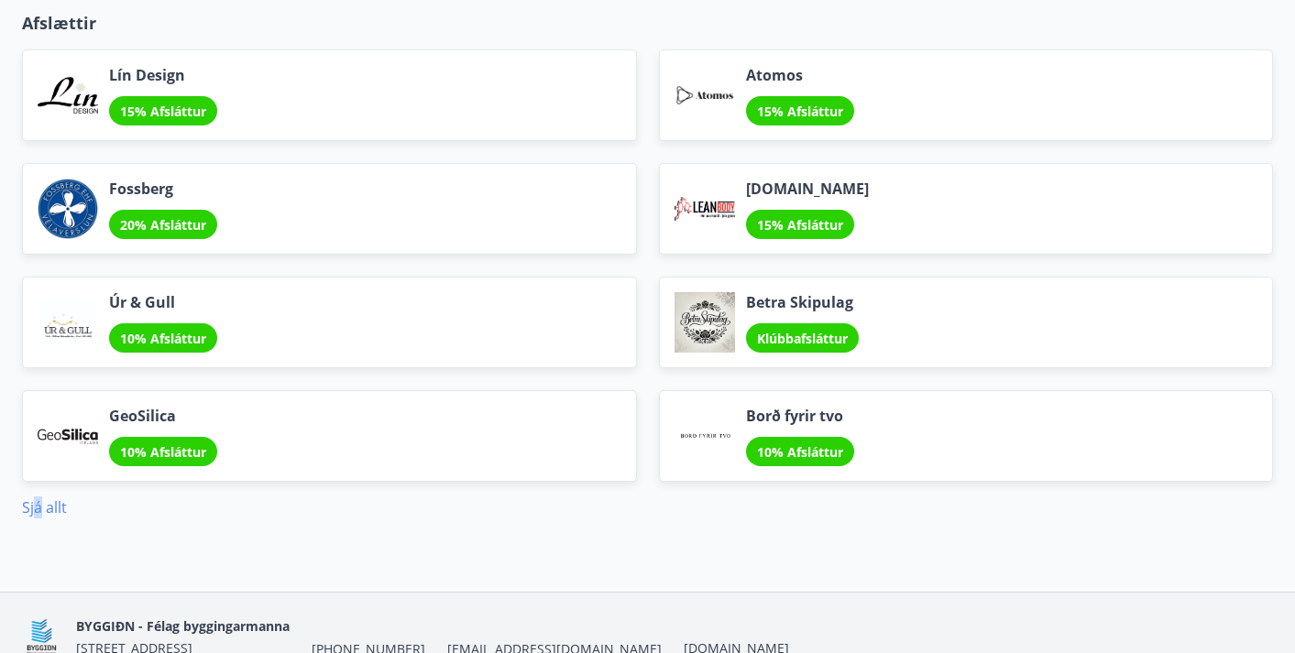
click at [38, 500] on link "Sjá allt" at bounding box center [44, 508] width 45 height 20
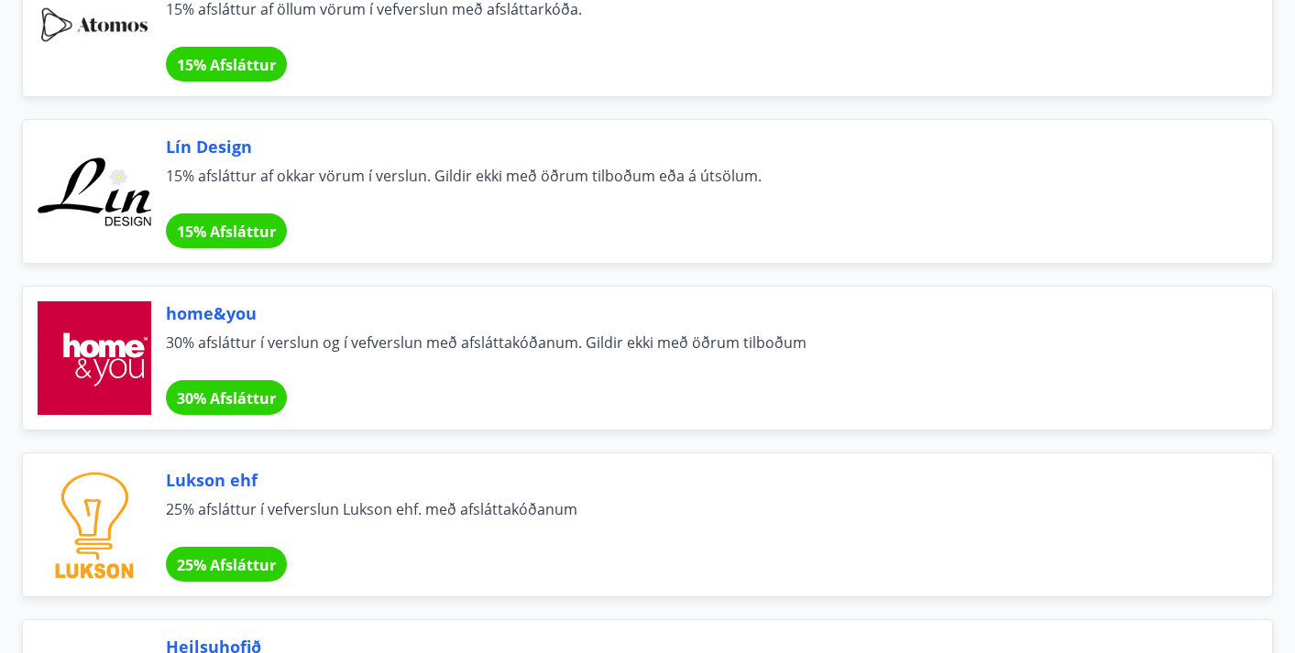
scroll to position [1729, 0]
